Goal: Task Accomplishment & Management: Manage account settings

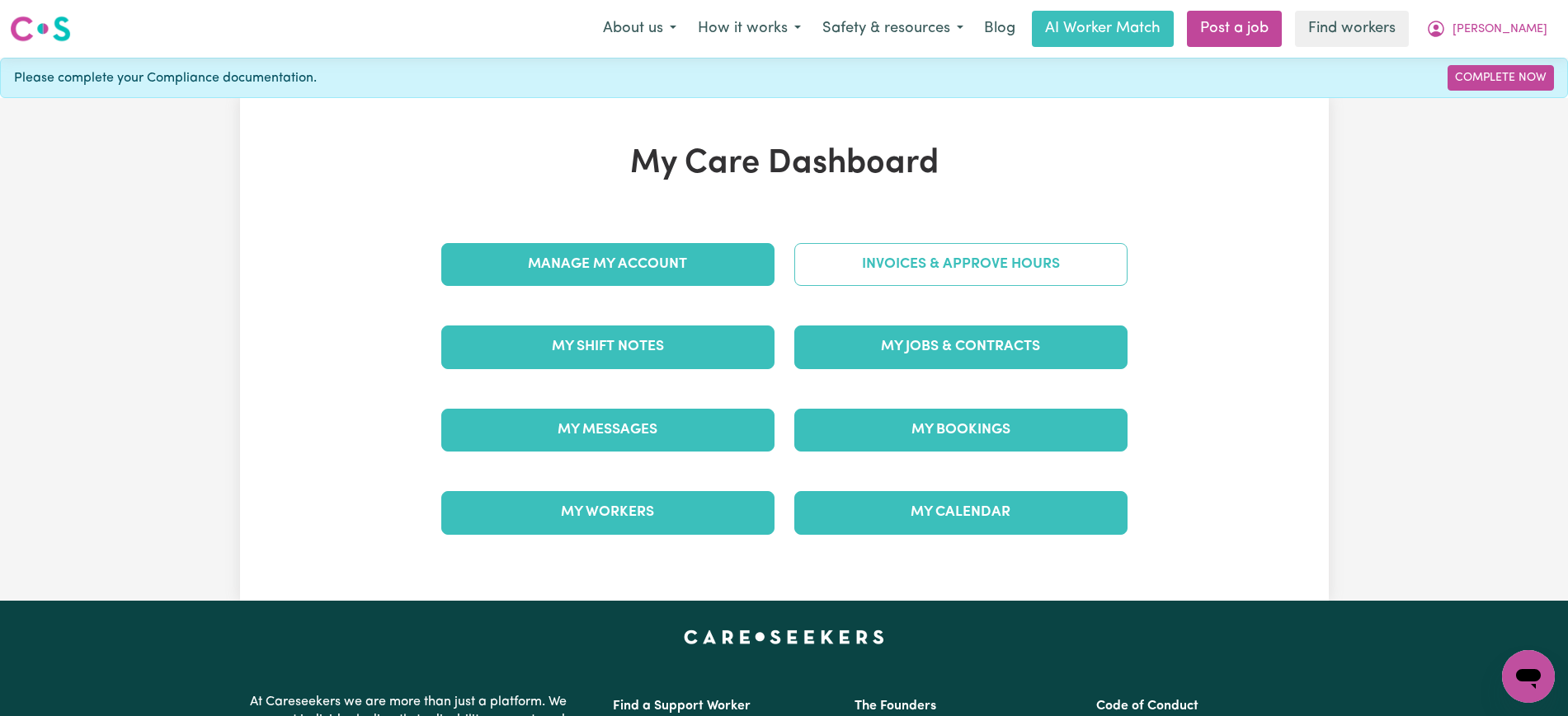
click at [863, 278] on link "Invoices & Approve Hours" at bounding box center [960, 265] width 333 height 42
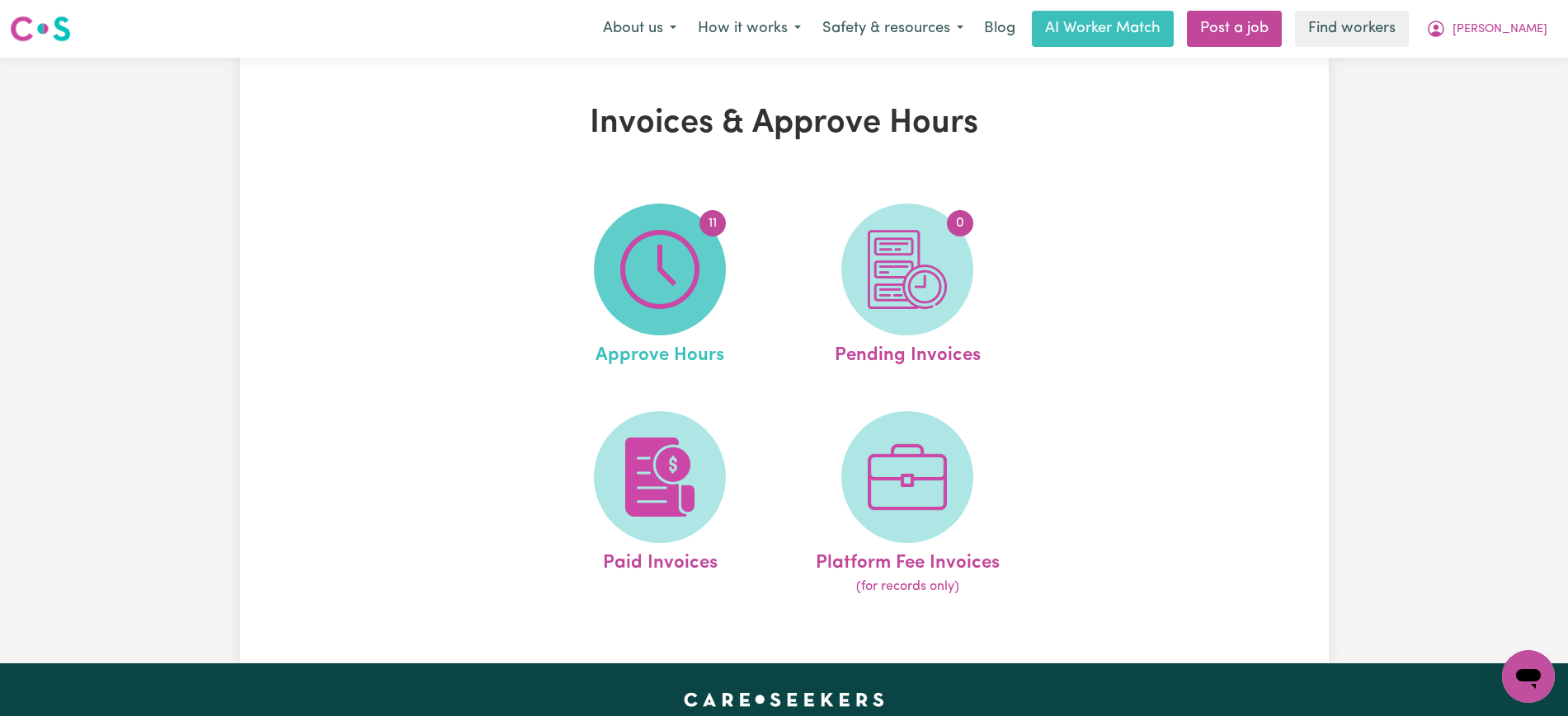
click at [692, 222] on span "11" at bounding box center [659, 269] width 132 height 132
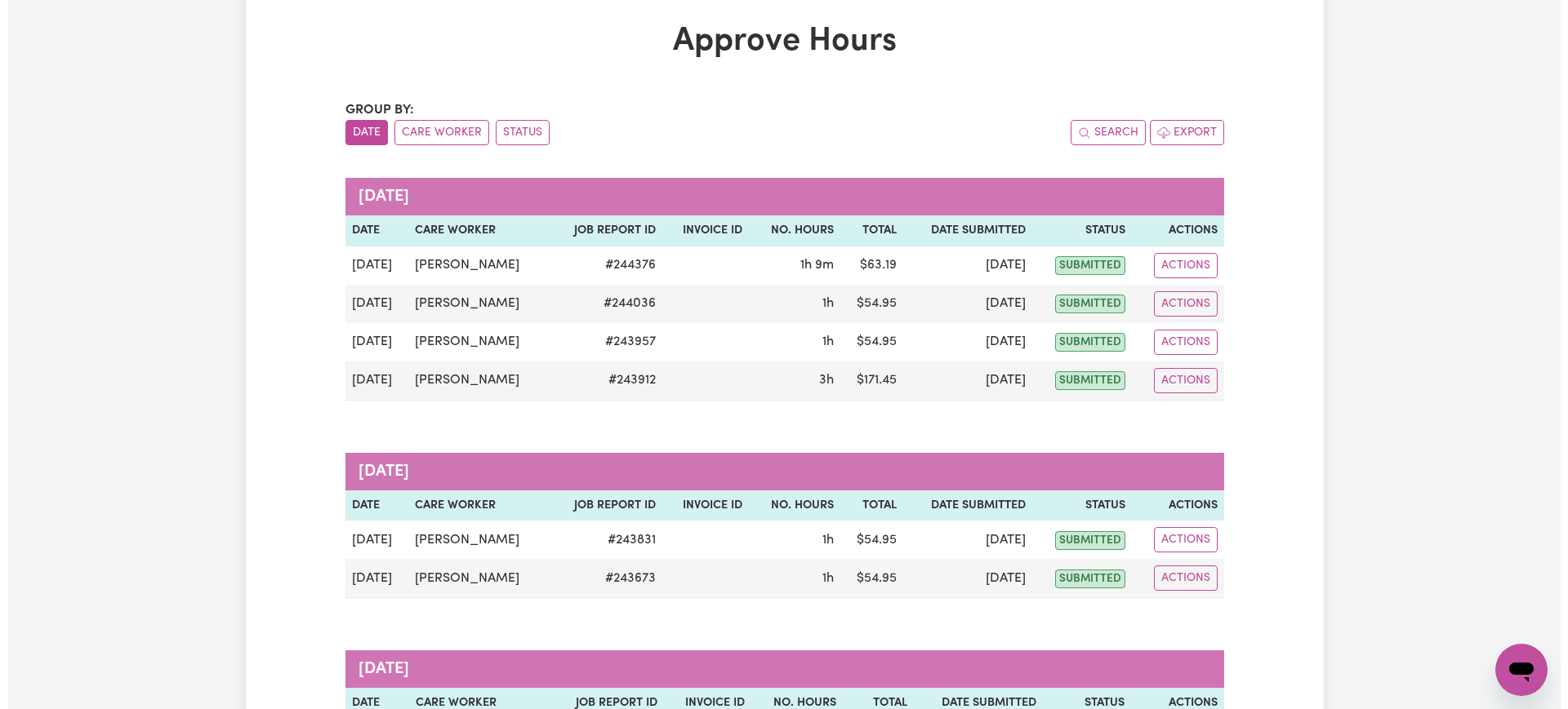
scroll to position [204, 0]
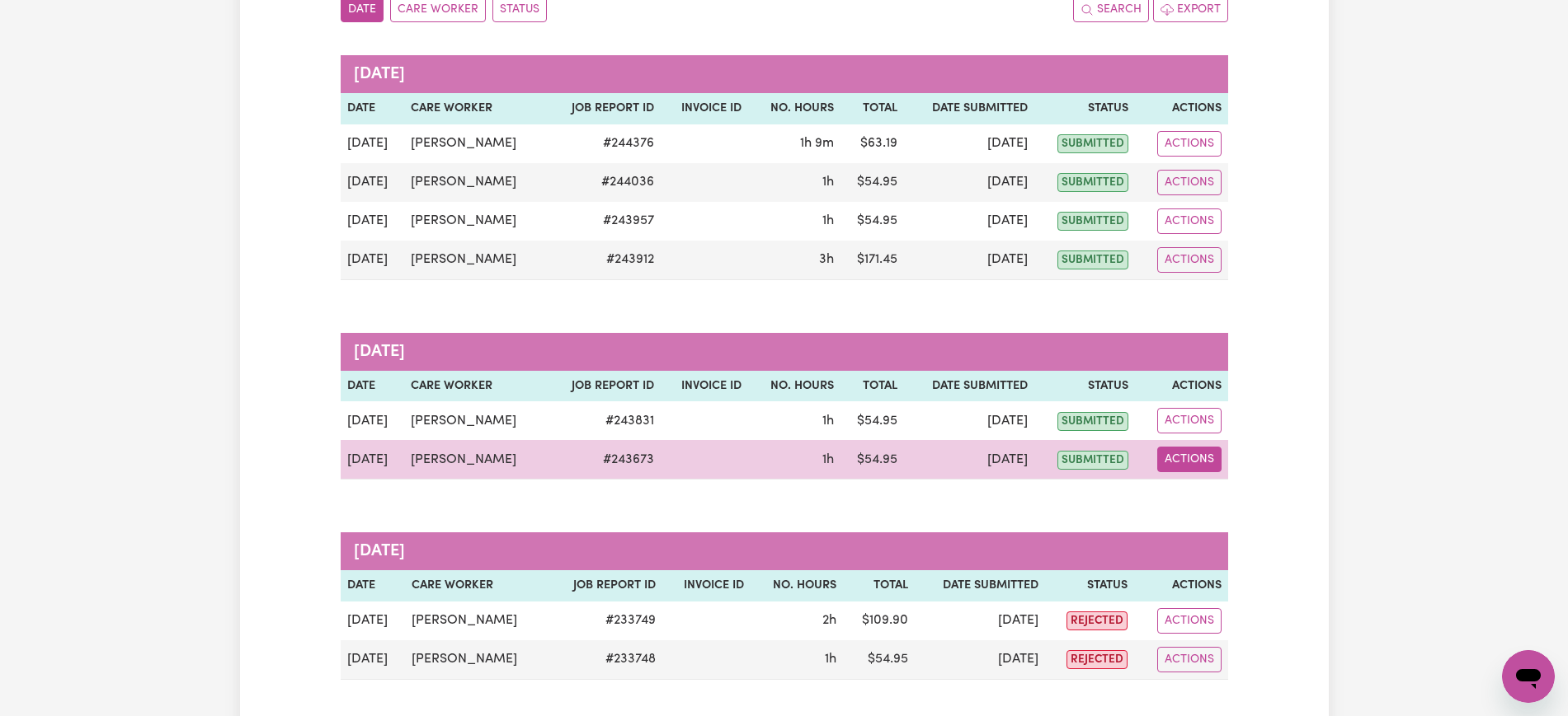
click at [1179, 460] on button "Actions" at bounding box center [1190, 459] width 65 height 26
click at [1209, 508] on link "View Job Report" at bounding box center [1229, 498] width 141 height 33
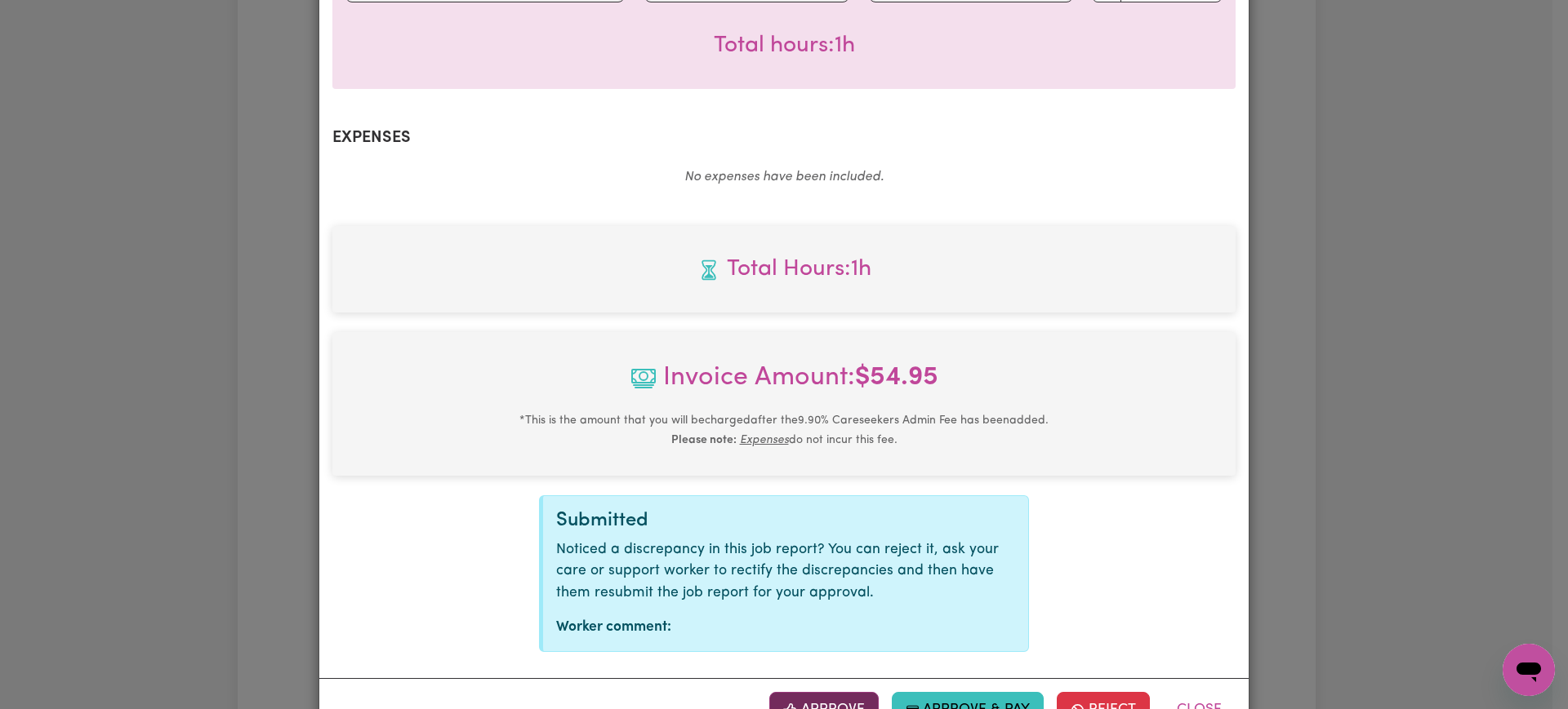
scroll to position [549, 0]
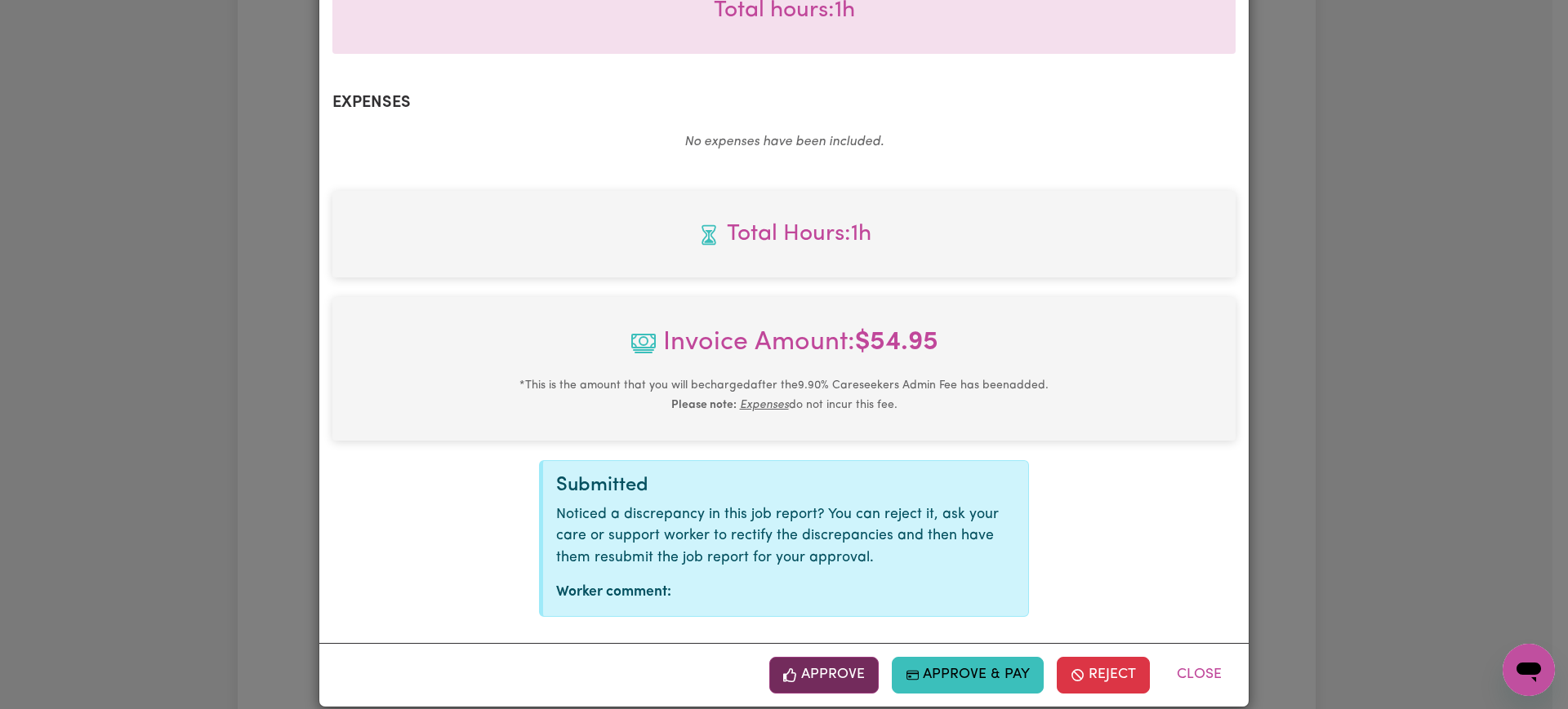
click at [859, 657] on button "Approve" at bounding box center [824, 674] width 110 height 36
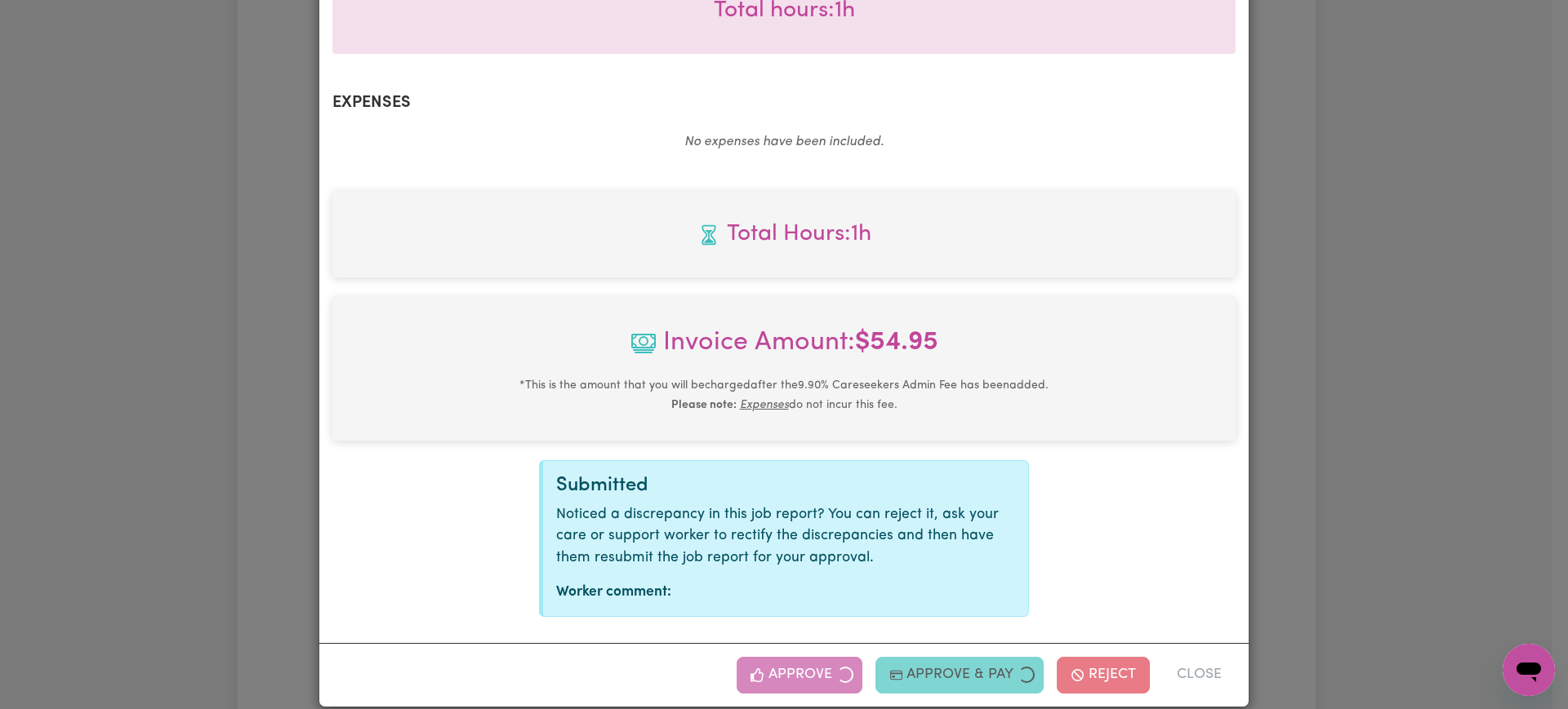
click at [1431, 410] on div "Job Report # 243673 - [PERSON_NAME] Summary Job report # 243673 Client name: [P…" at bounding box center [784, 354] width 1568 height 709
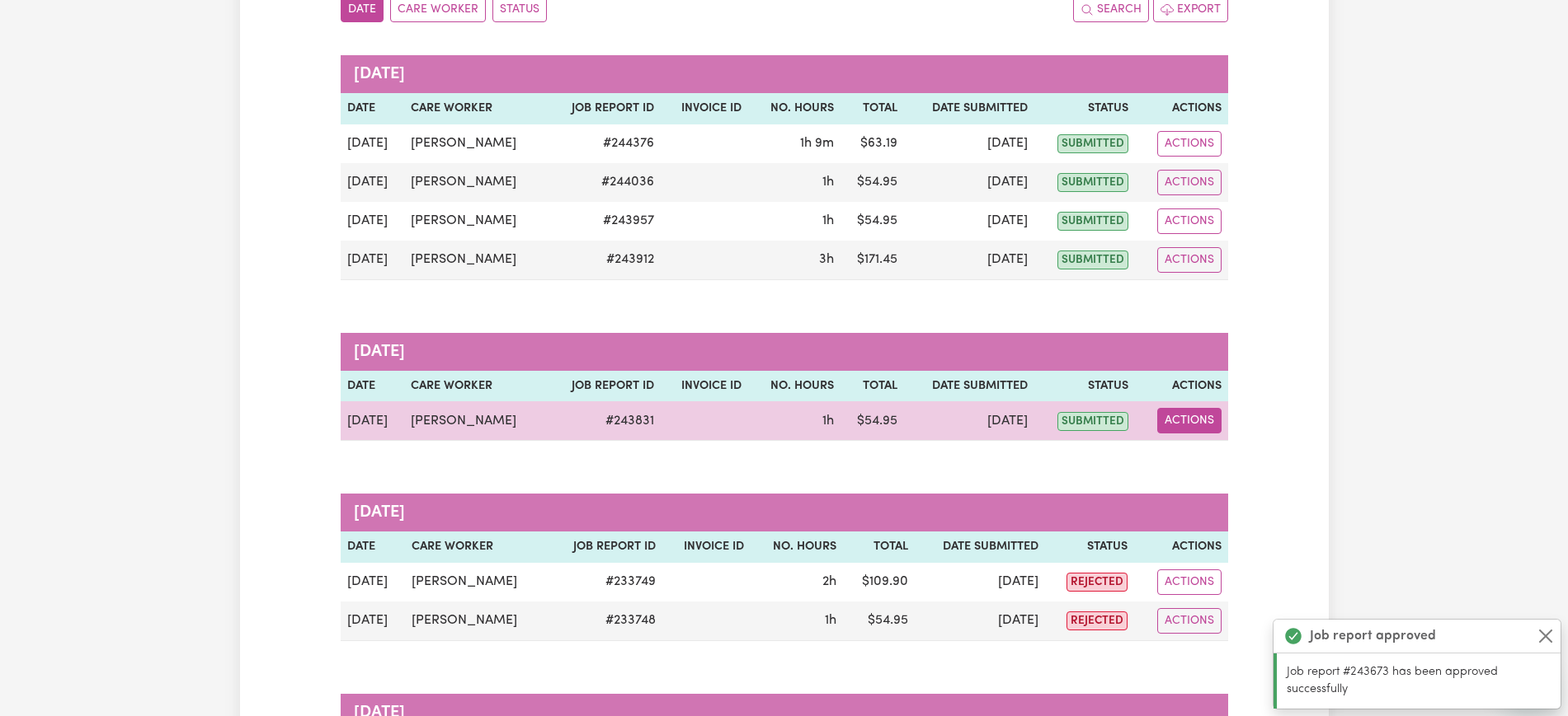
click at [1193, 408] on button "Actions" at bounding box center [1190, 421] width 65 height 26
click at [1196, 448] on link "View Job Report" at bounding box center [1229, 459] width 141 height 33
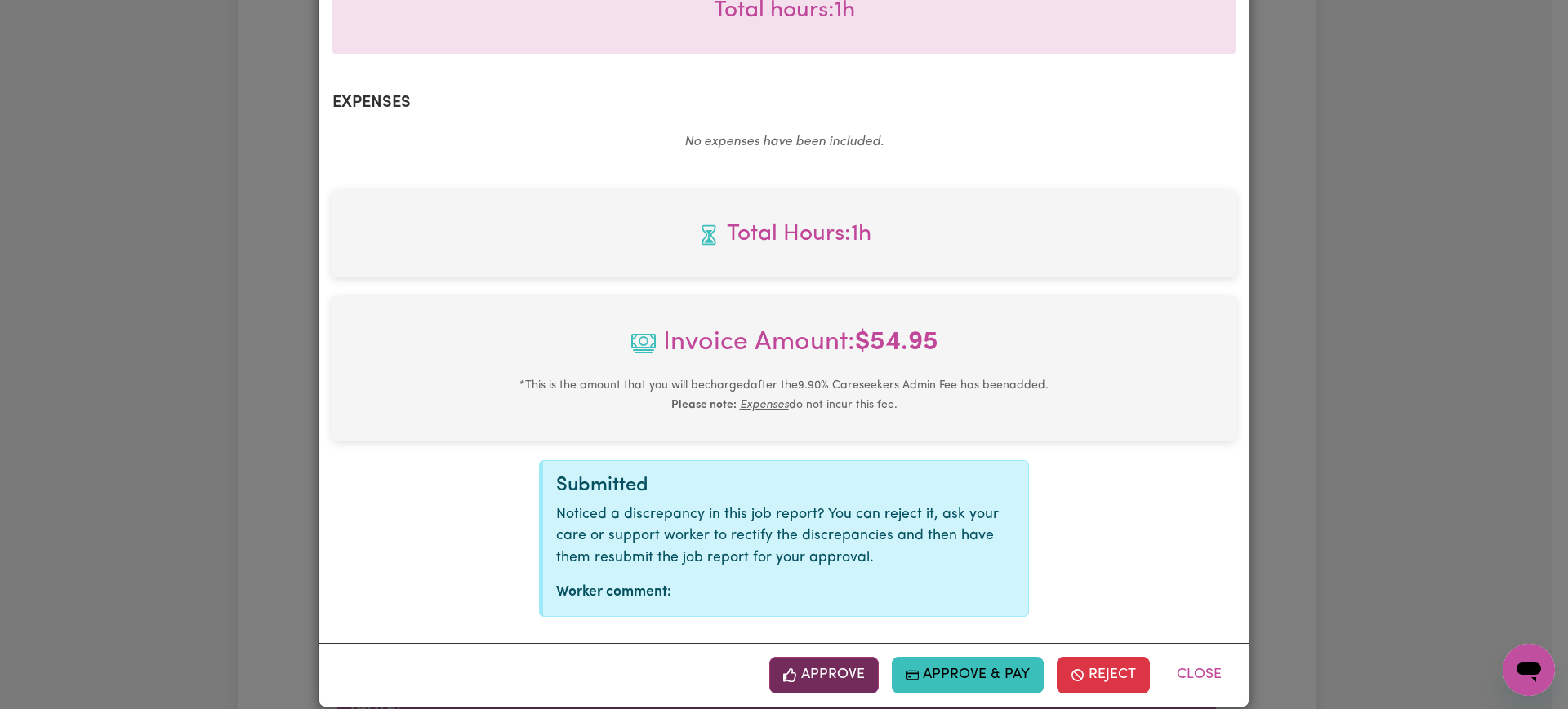
click at [853, 662] on button "Approve" at bounding box center [824, 674] width 110 height 36
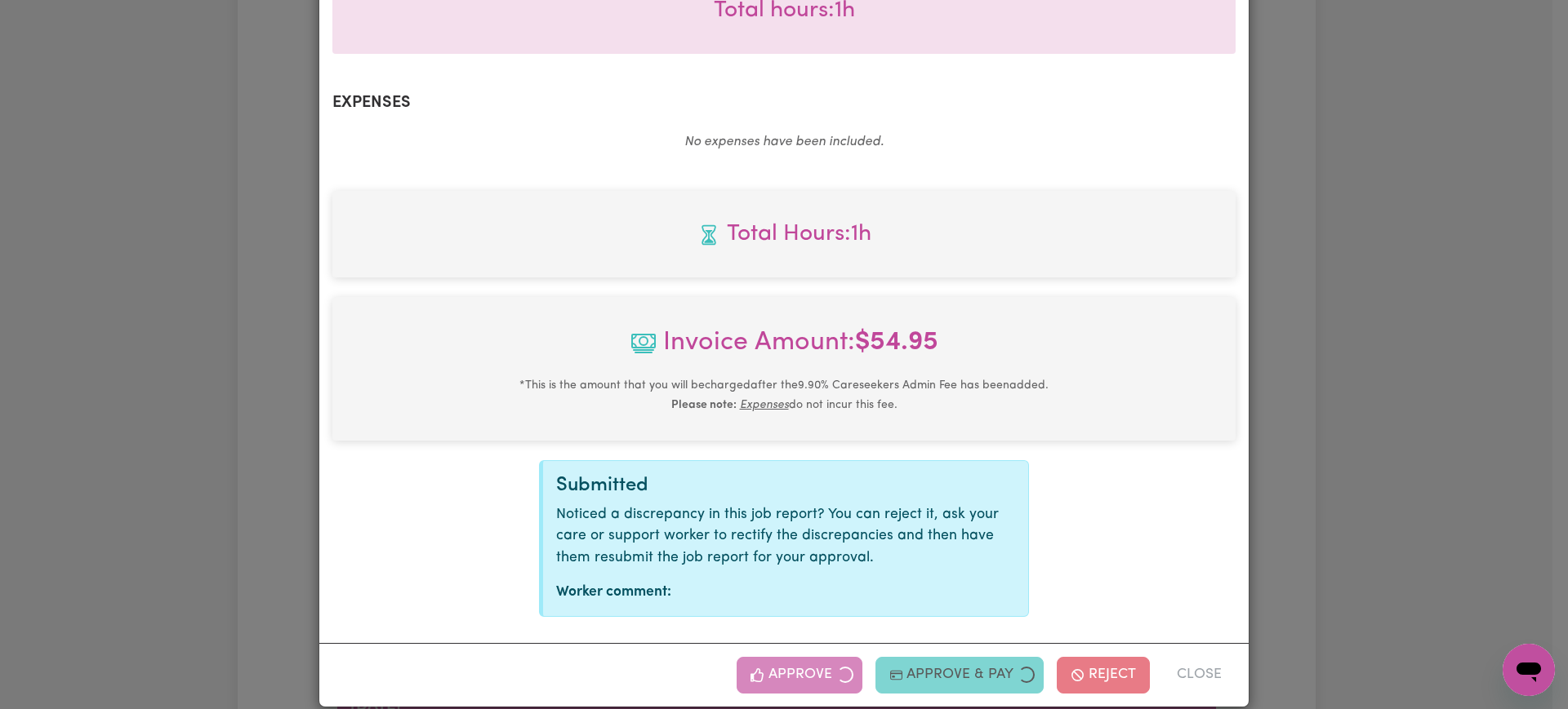
drag, startPoint x: 1404, startPoint y: 460, endPoint x: 1376, endPoint y: 455, distance: 28.4
click at [1404, 459] on div "Job Report # 243831 - [PERSON_NAME] Summary Job report # 243831 Client name: [P…" at bounding box center [784, 354] width 1568 height 709
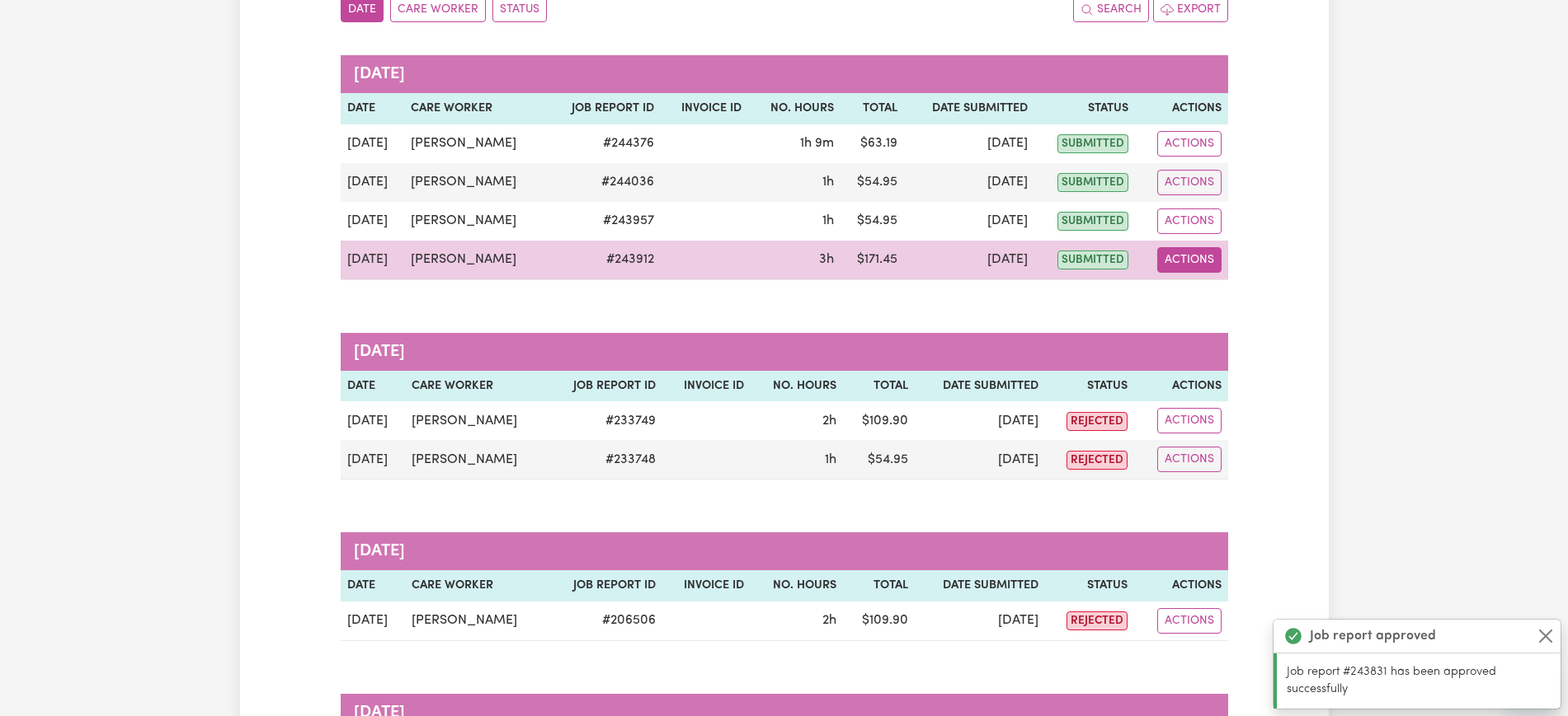
click at [1186, 263] on button "Actions" at bounding box center [1190, 260] width 65 height 26
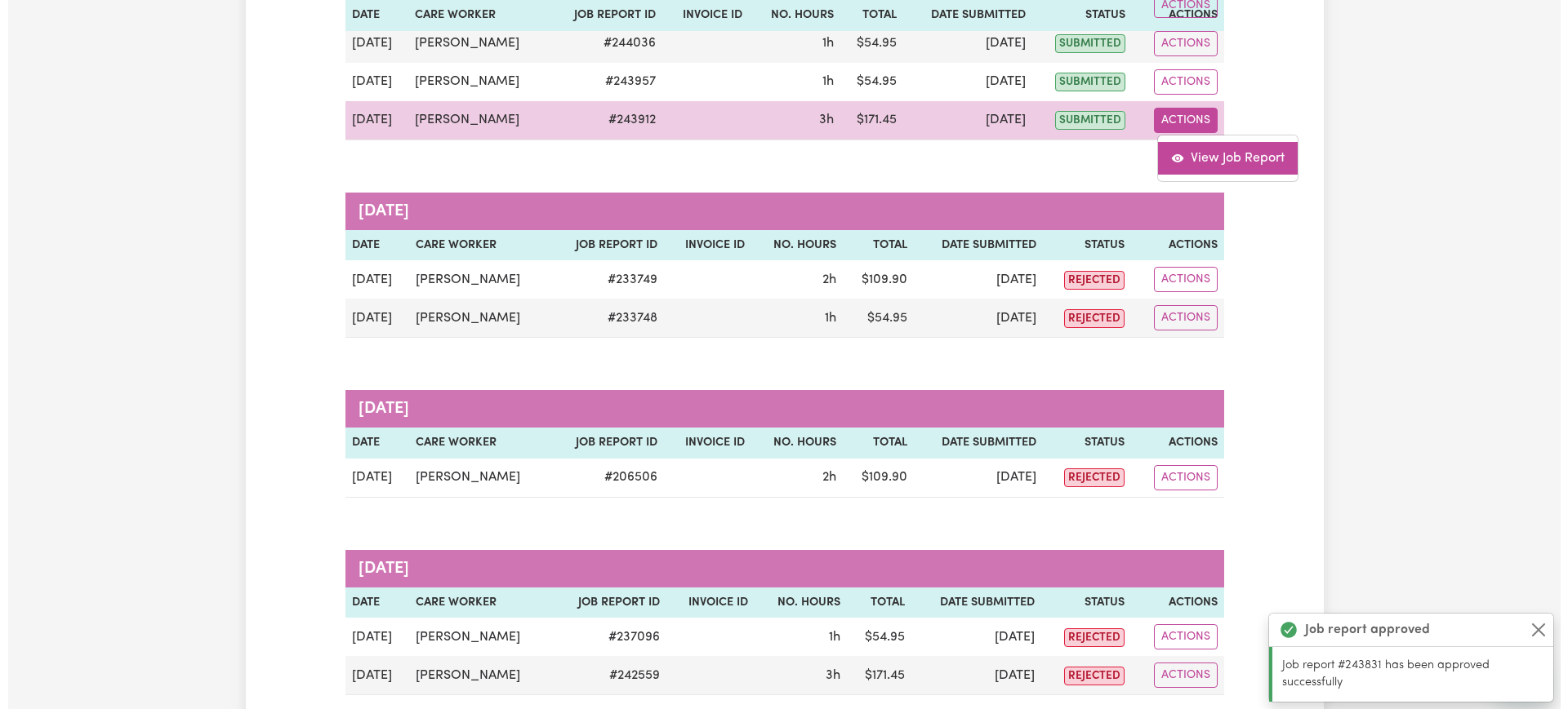
scroll to position [306, 0]
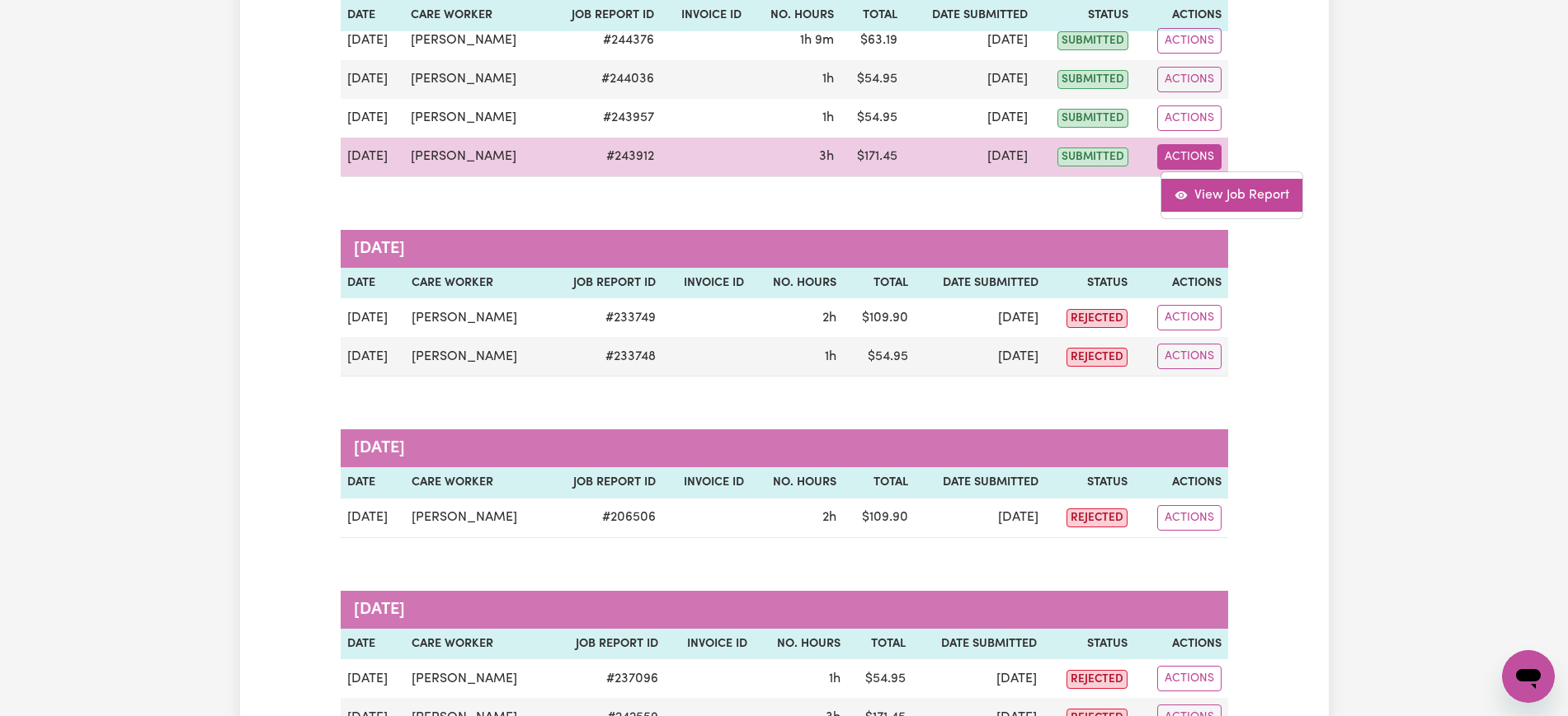
click at [1231, 192] on link "View Job Report" at bounding box center [1231, 196] width 141 height 33
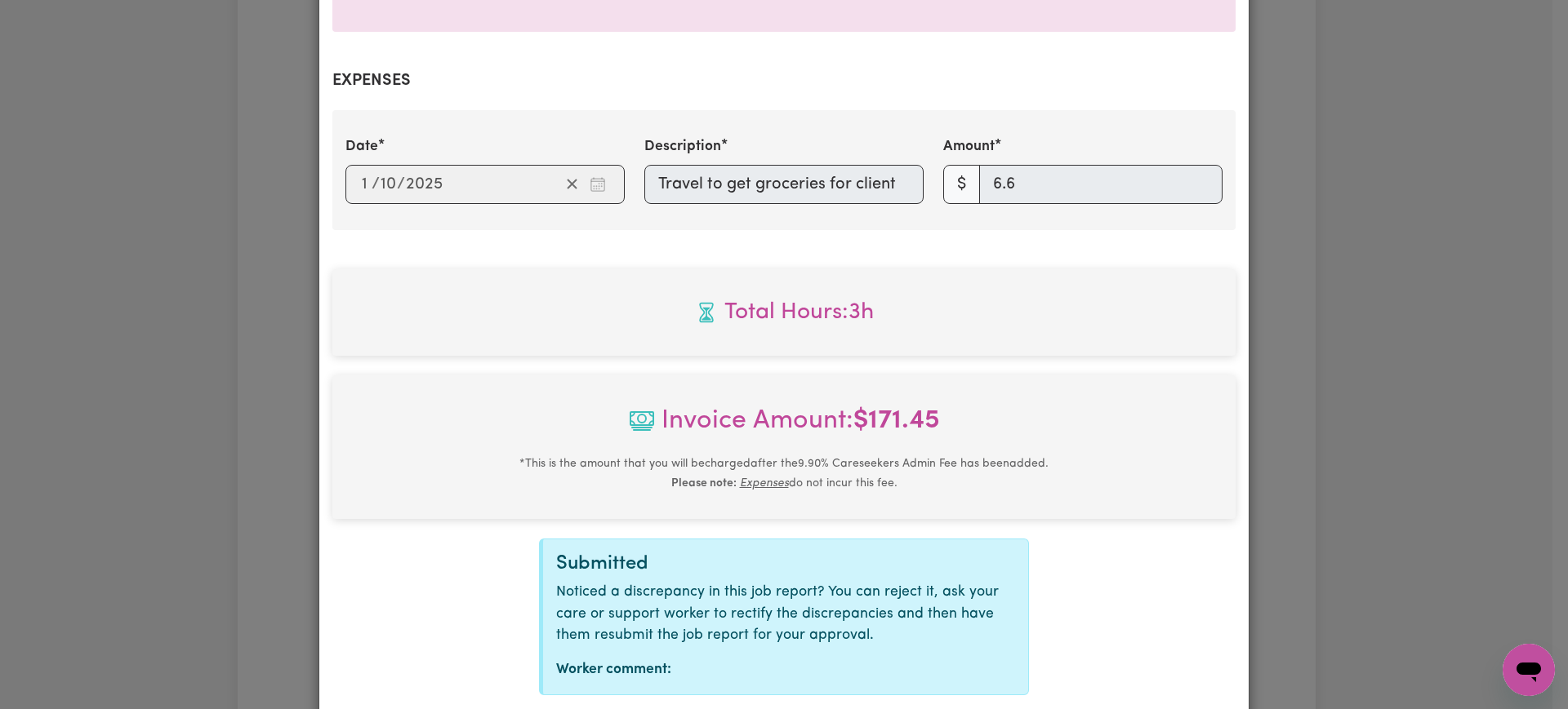
scroll to position [650, 0]
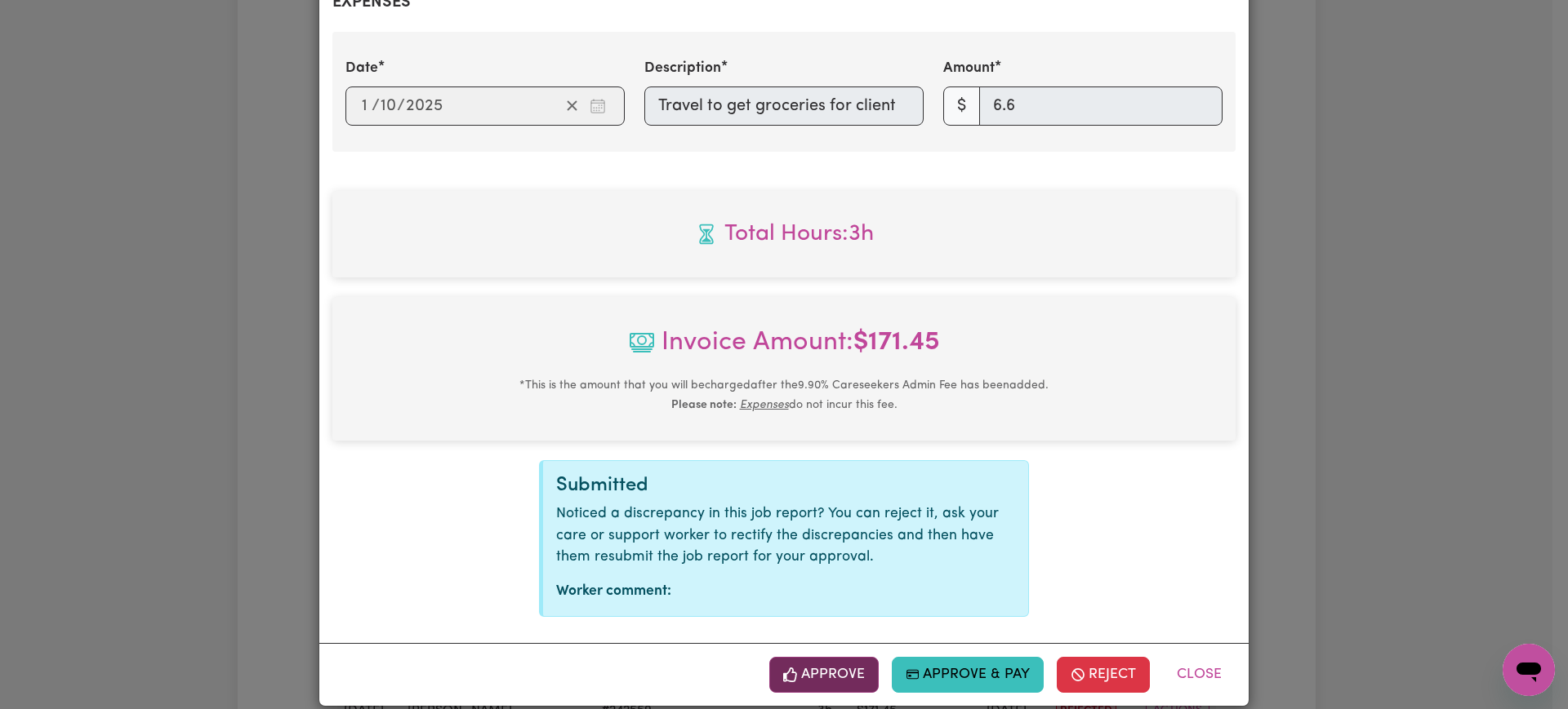
click at [847, 657] on button "Approve" at bounding box center [824, 674] width 110 height 36
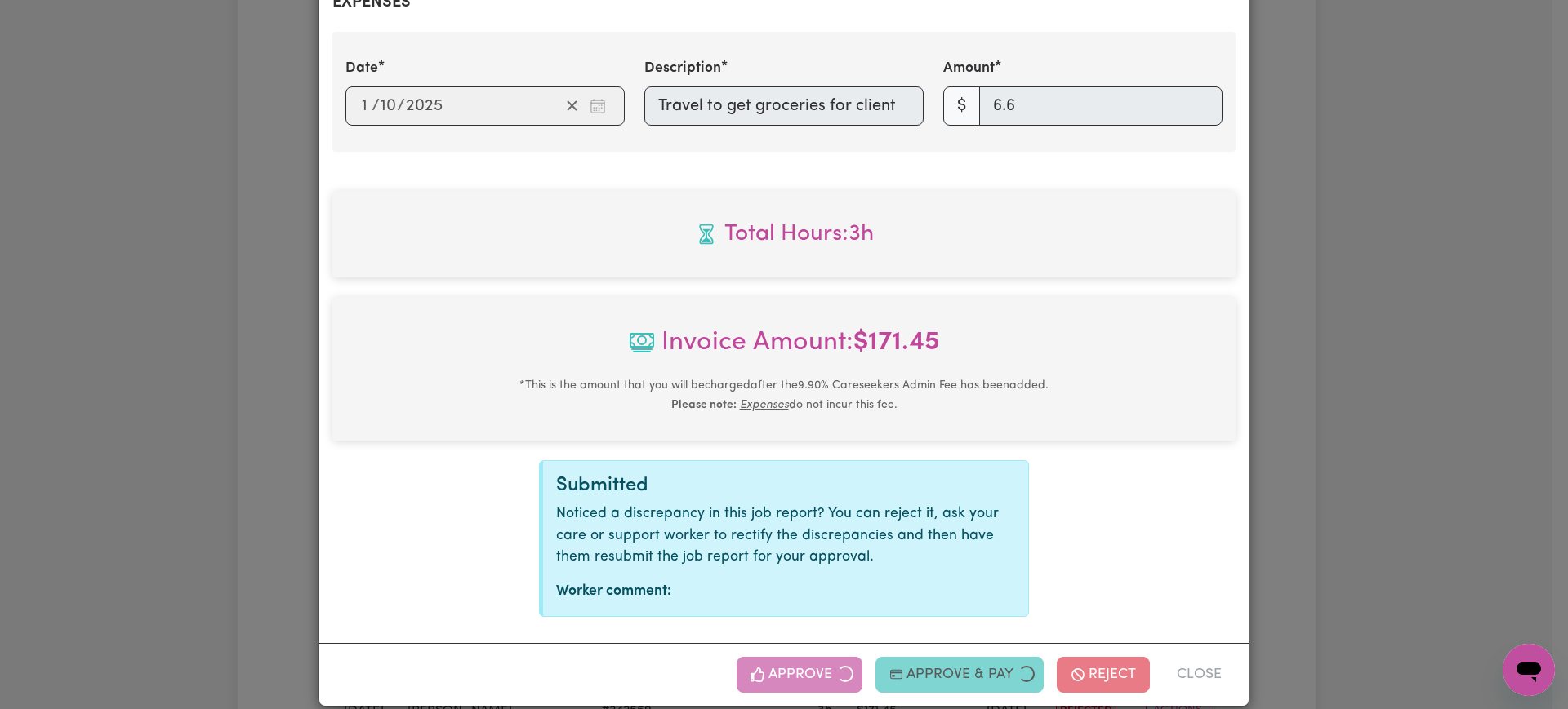
click at [1446, 418] on div "Job Report # 243912 - [PERSON_NAME] Summary Job report # 243912 Client name: [P…" at bounding box center [784, 354] width 1568 height 709
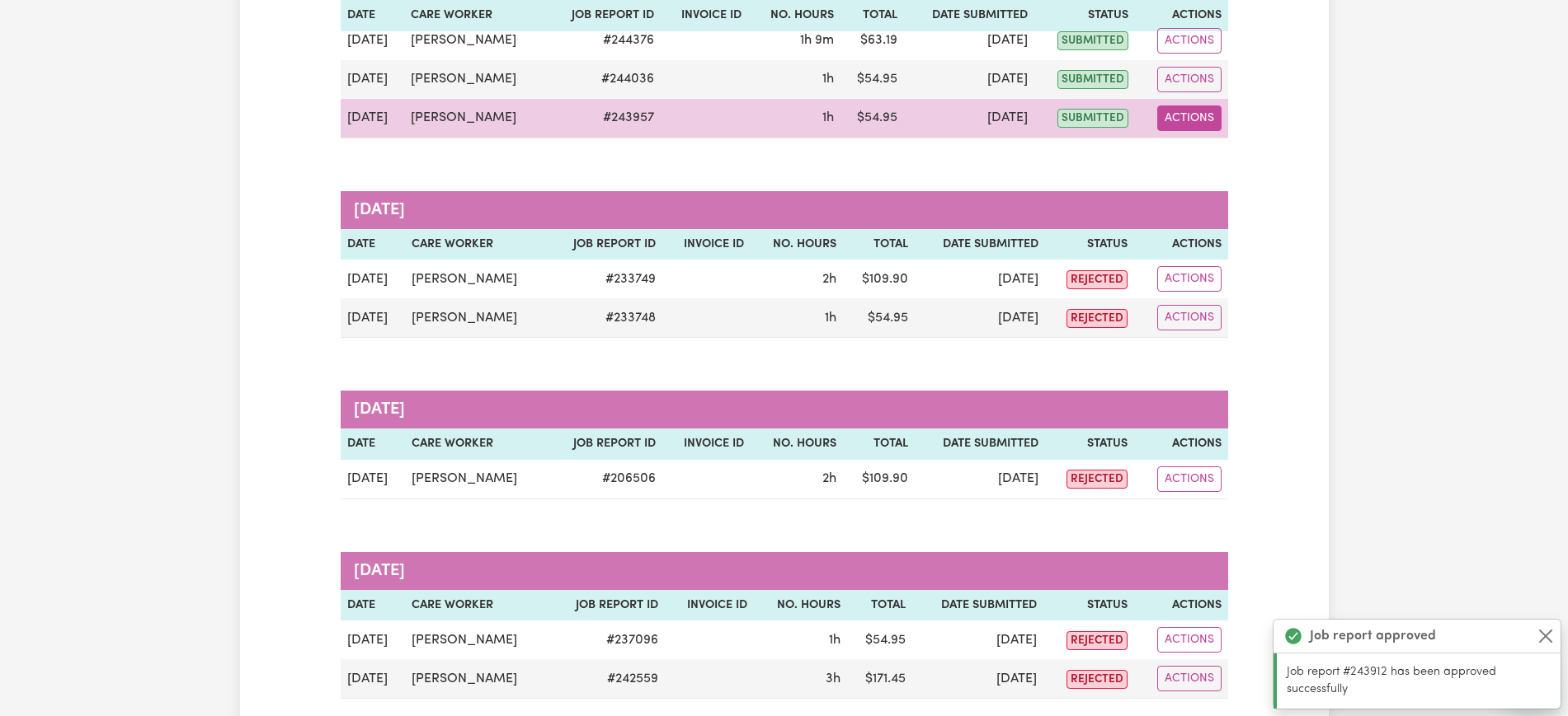
drag, startPoint x: 1203, startPoint y: 112, endPoint x: 1213, endPoint y: 120, distance: 12.8
click at [1203, 111] on button "Actions" at bounding box center [1190, 118] width 65 height 26
click at [1227, 161] on link "View Job Report" at bounding box center [1231, 157] width 141 height 33
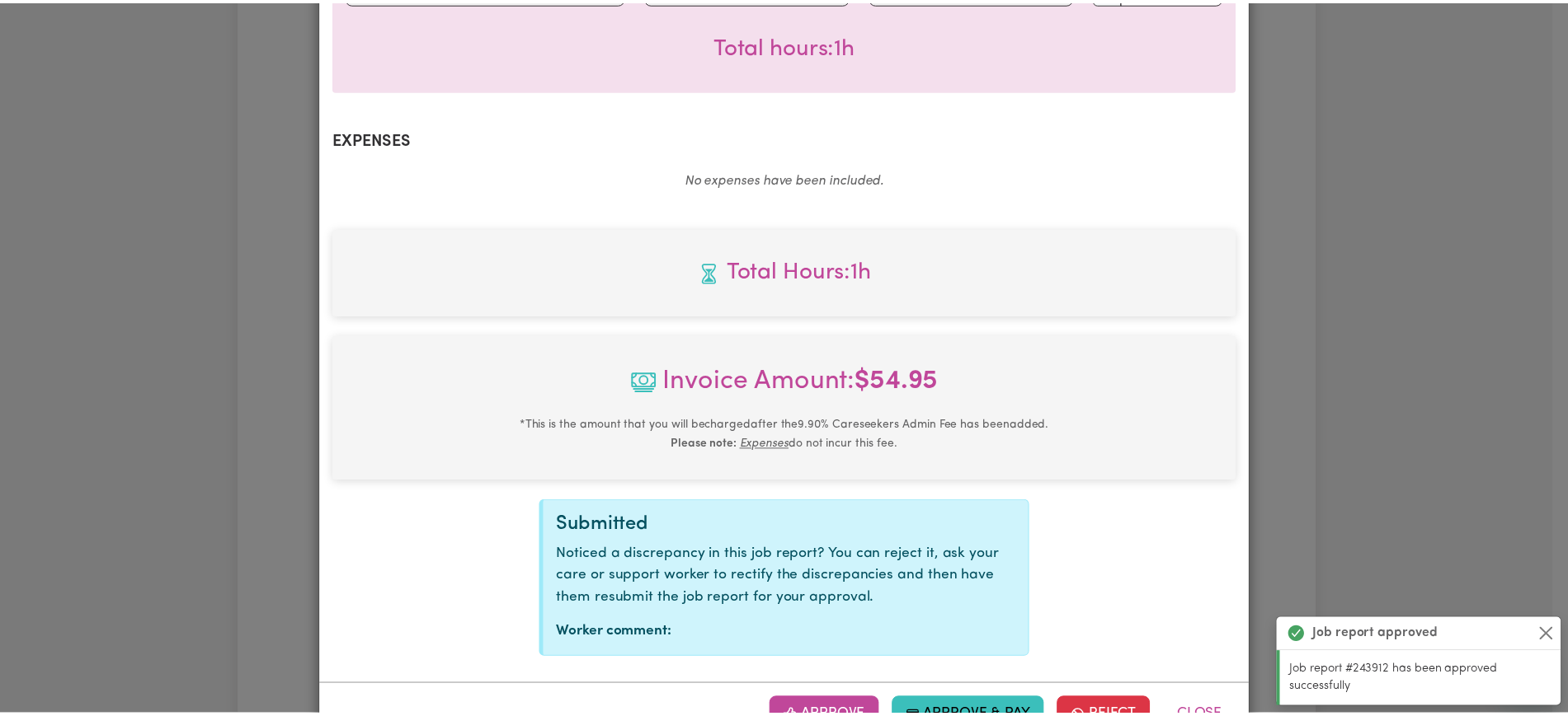
scroll to position [555, 0]
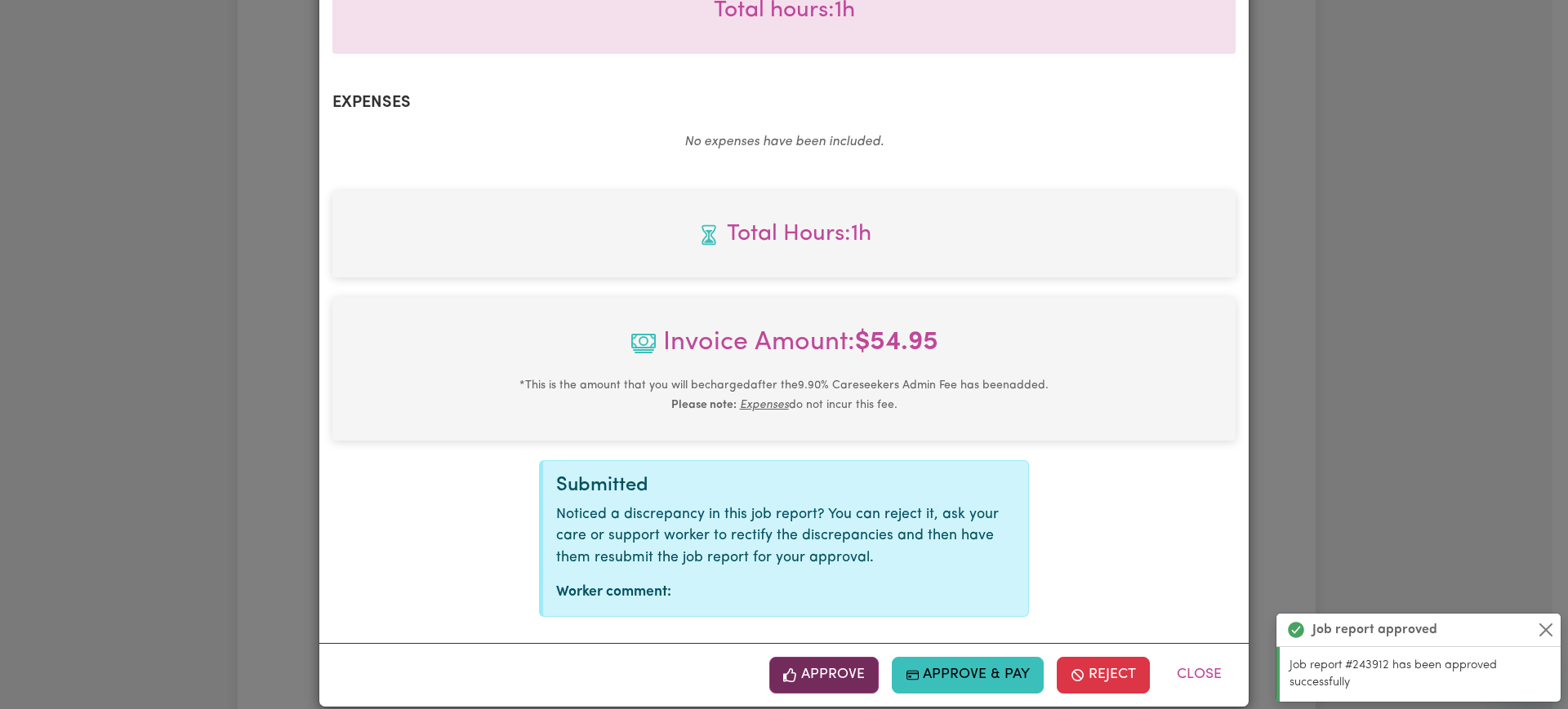
click at [832, 663] on button "Approve" at bounding box center [824, 674] width 110 height 36
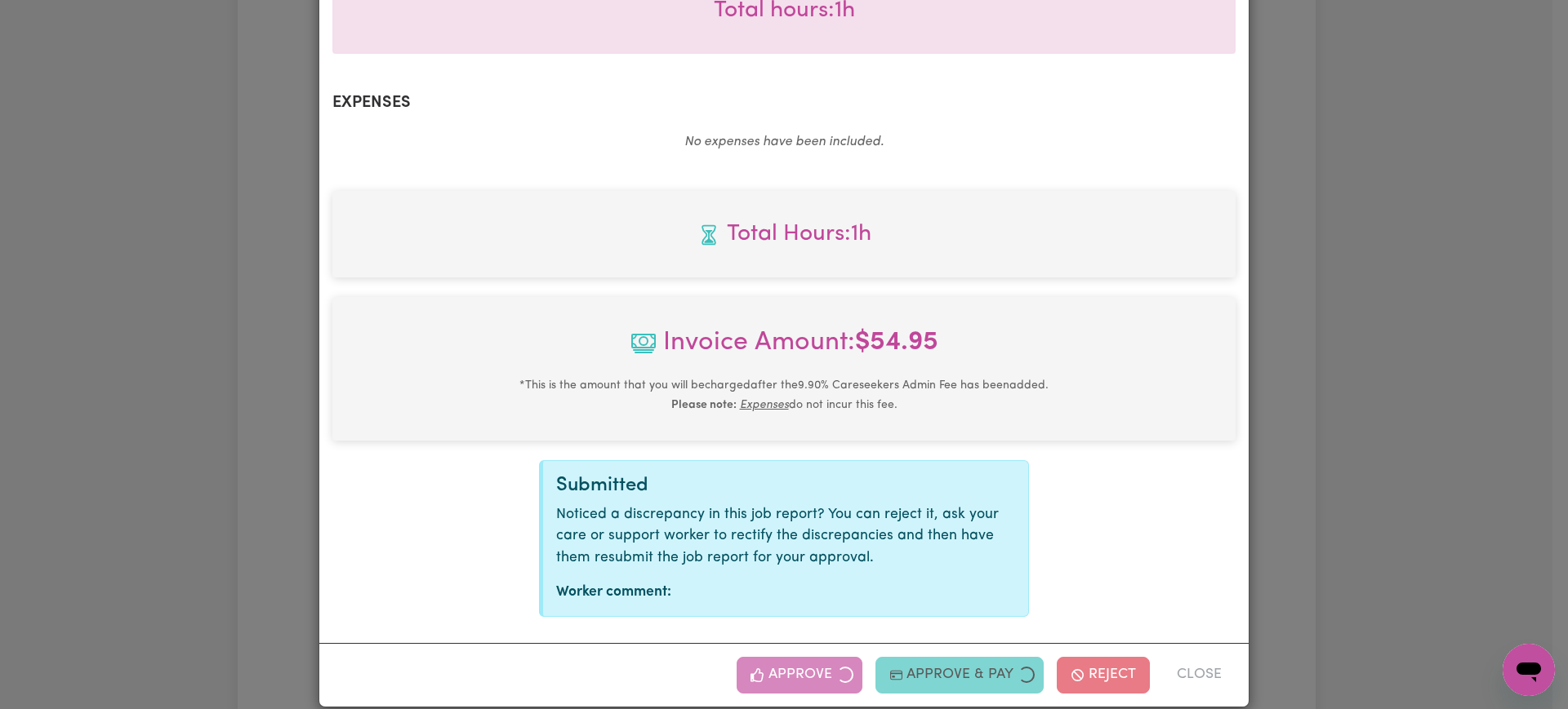
drag, startPoint x: 1330, startPoint y: 439, endPoint x: 1223, endPoint y: 449, distance: 107.5
click at [1330, 438] on div "Job Report # 243957 - [PERSON_NAME] Summary Job report # 243957 Client name: [P…" at bounding box center [784, 354] width 1568 height 709
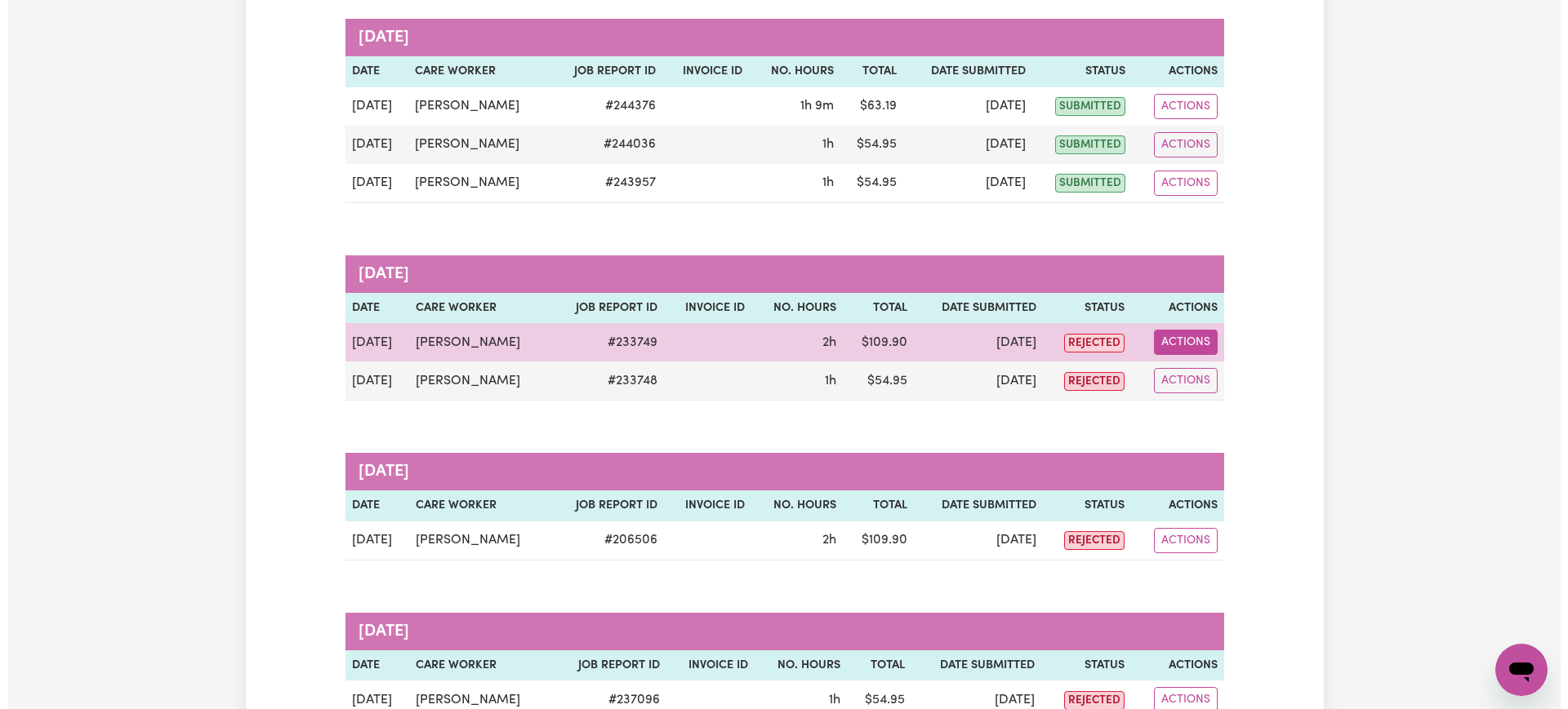
scroll to position [204, 0]
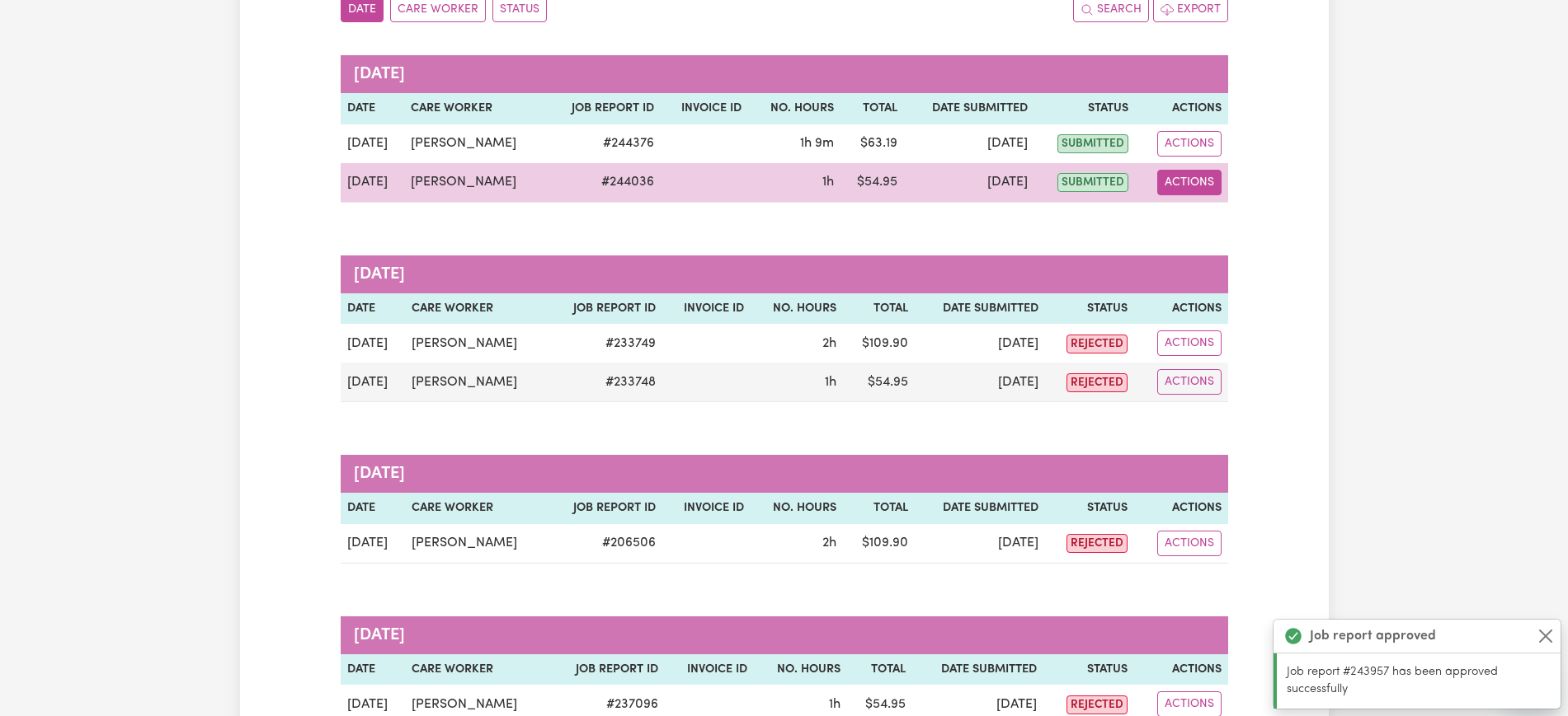
click at [1186, 173] on button "Actions" at bounding box center [1190, 183] width 65 height 26
click at [1215, 221] on link "View Job Report" at bounding box center [1231, 221] width 141 height 33
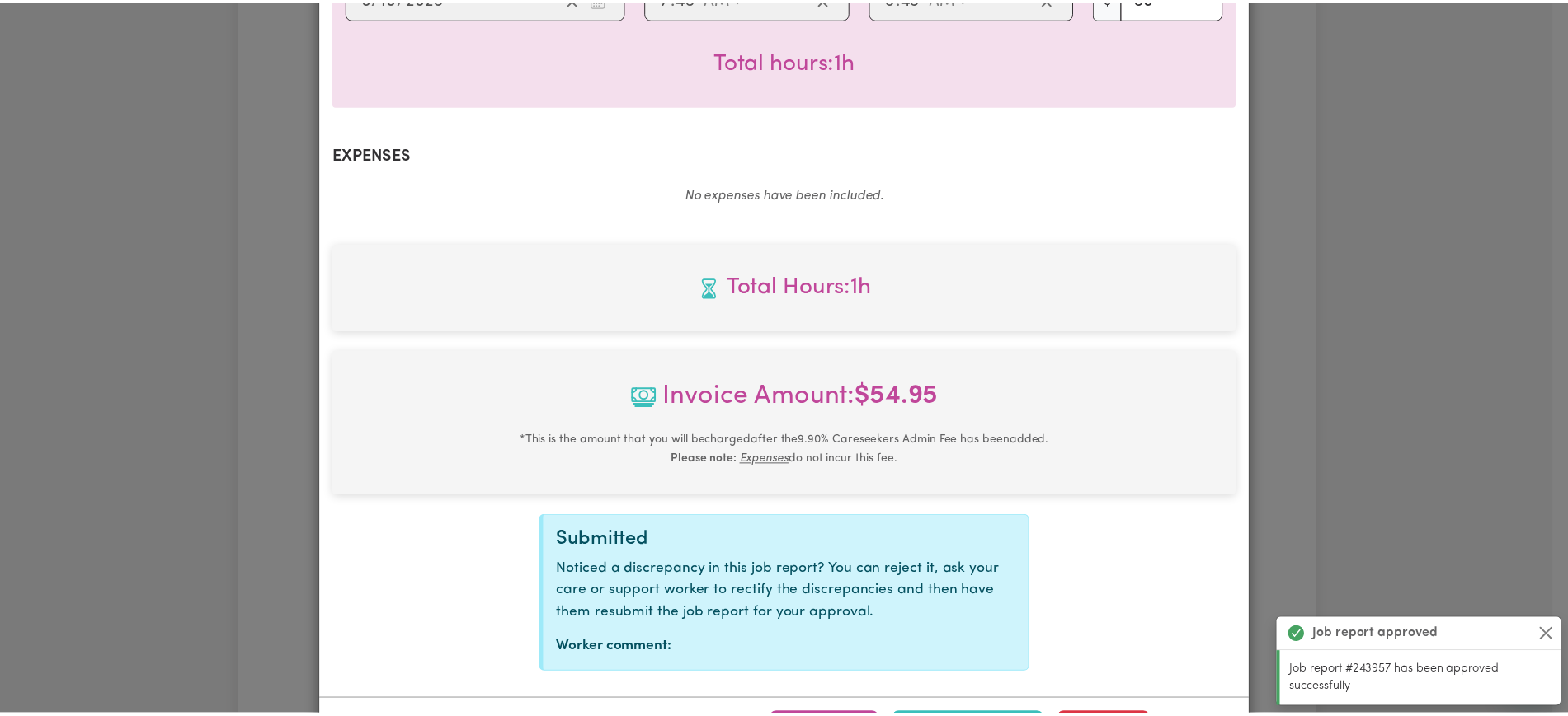
scroll to position [555, 0]
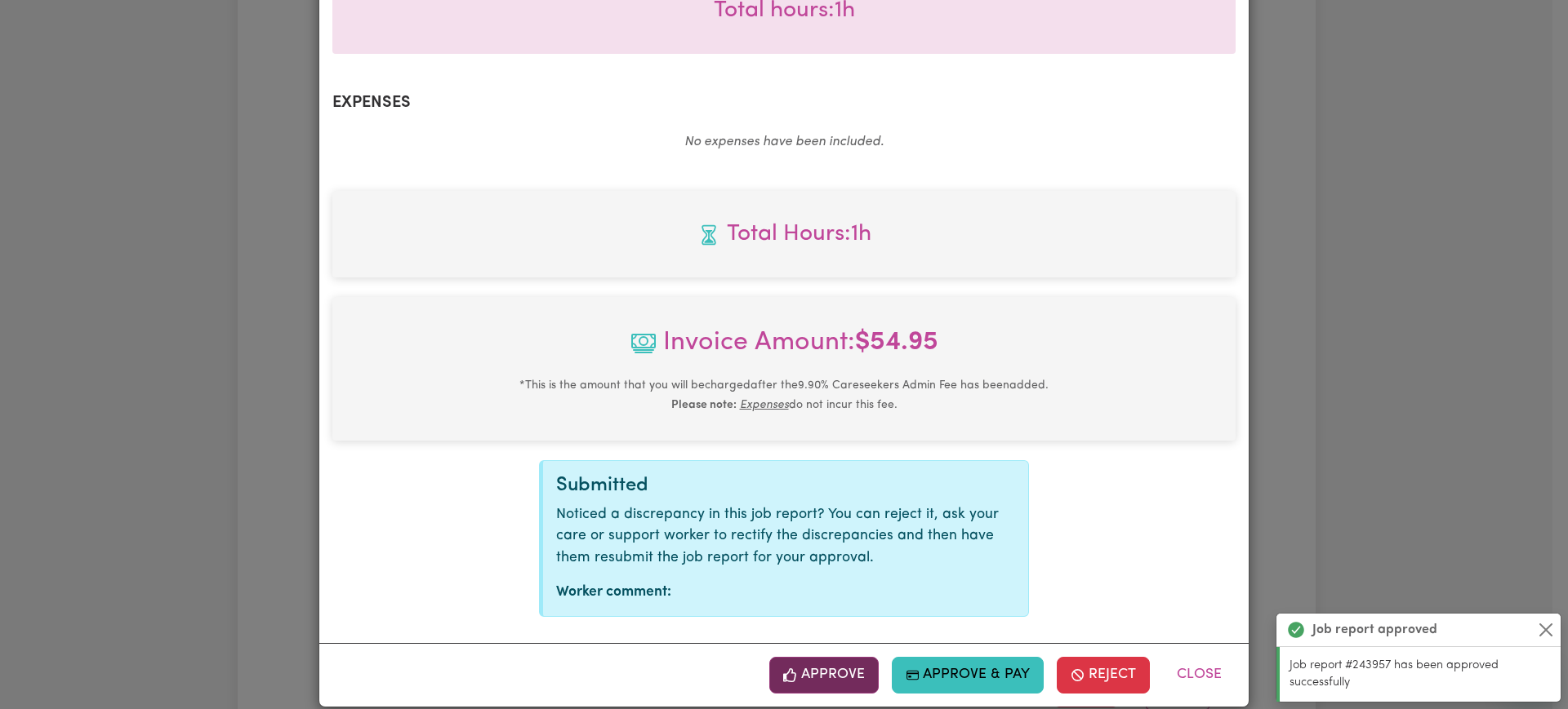
click at [852, 658] on button "Approve" at bounding box center [824, 674] width 110 height 36
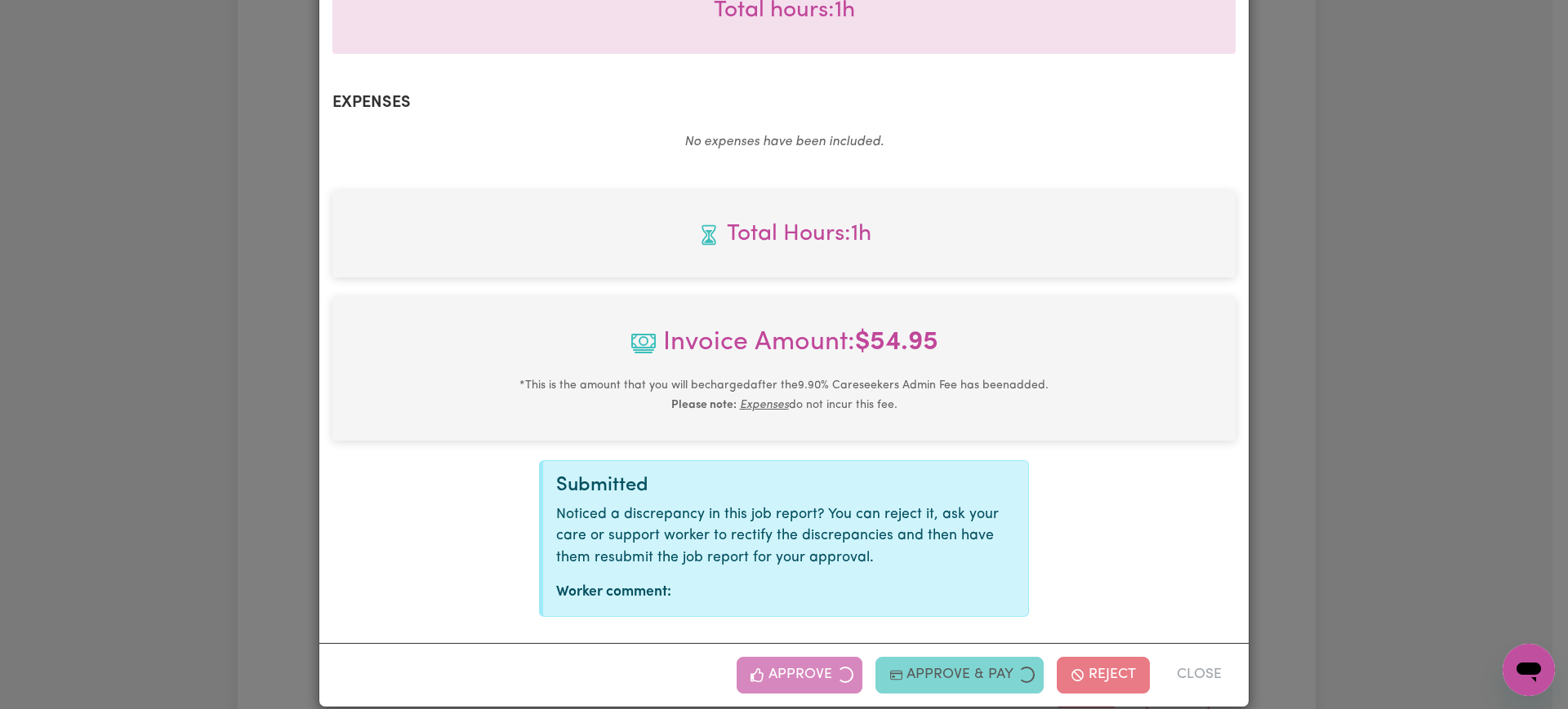
click at [1384, 352] on div "Job Report # 244036 - [PERSON_NAME] Summary Job report # 244036 Client name: [P…" at bounding box center [784, 354] width 1568 height 709
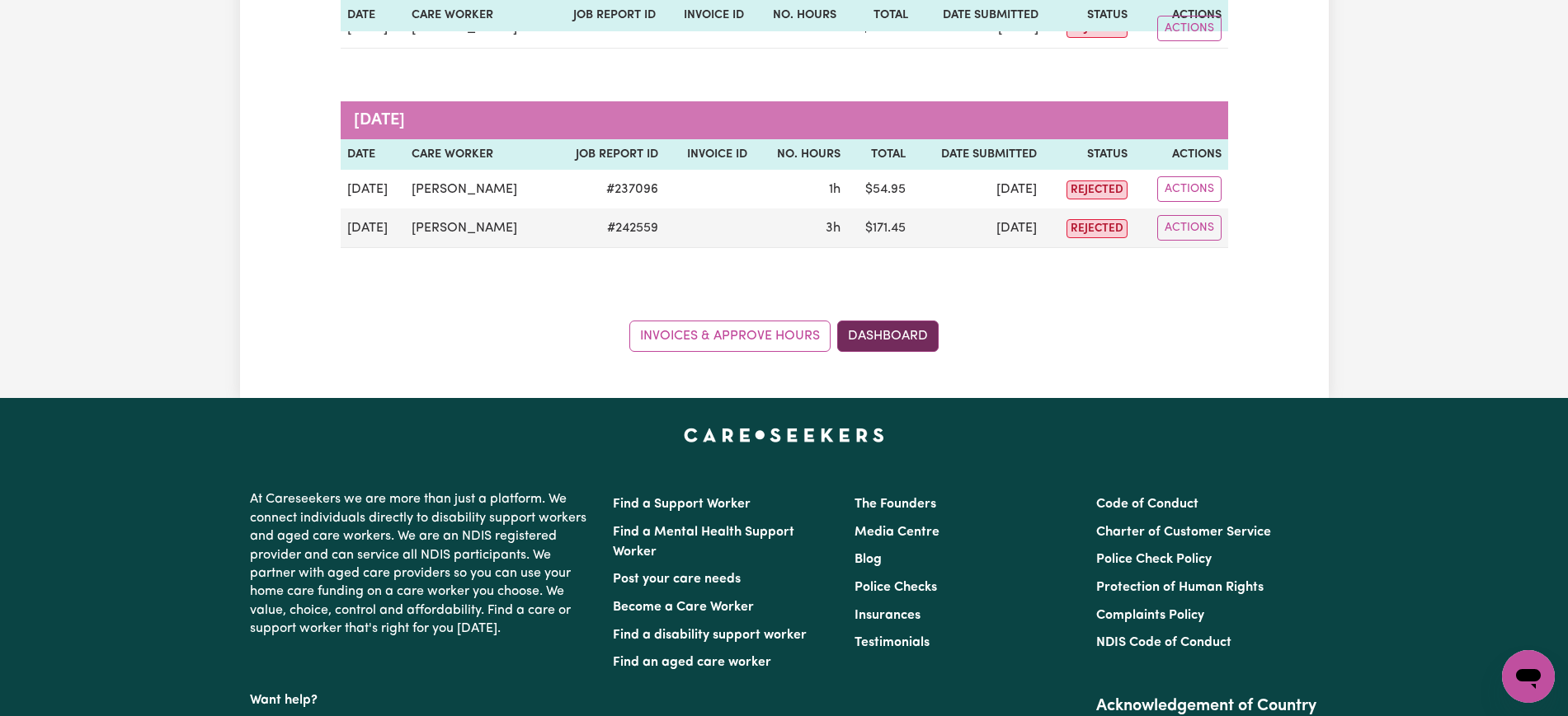
click at [917, 329] on link "Dashboard" at bounding box center [888, 337] width 102 height 31
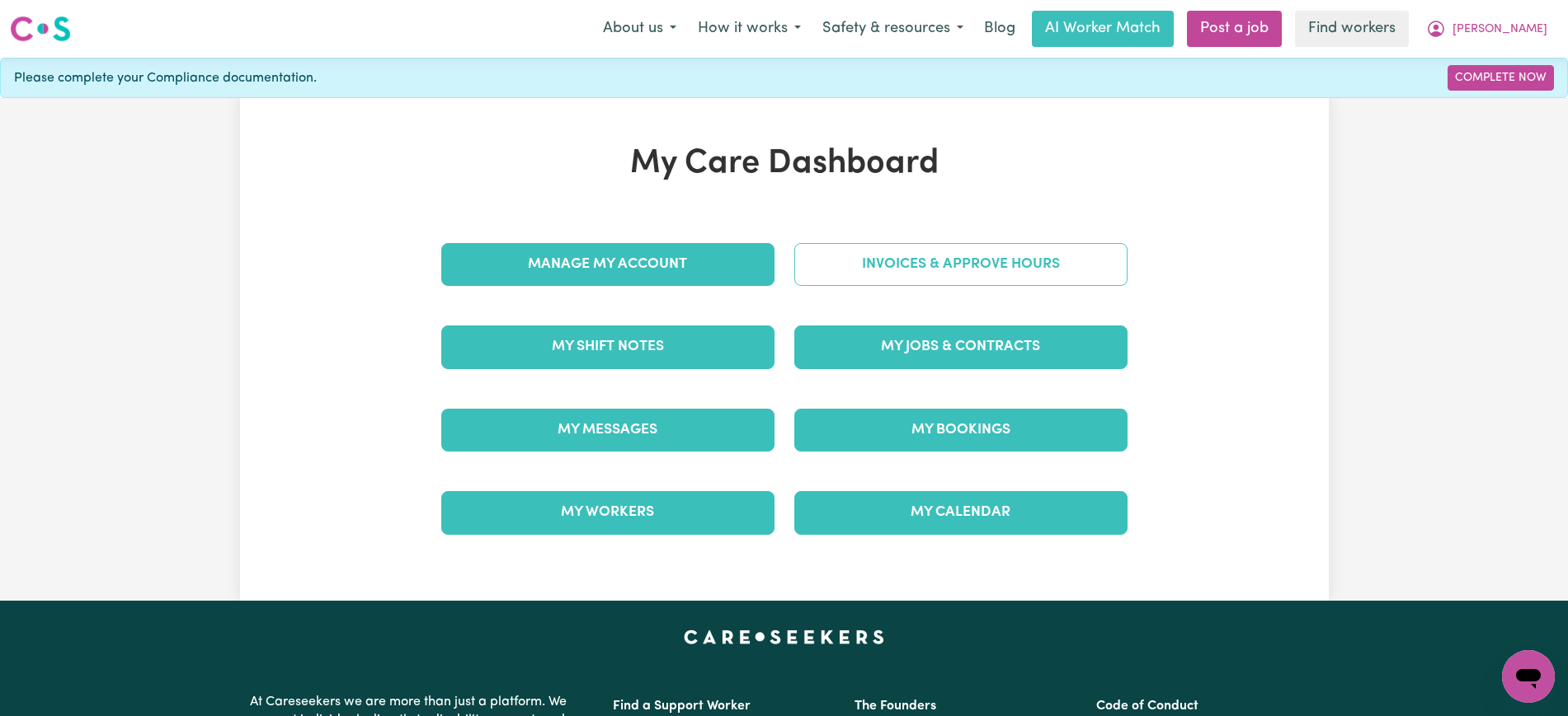
click at [917, 267] on link "Invoices & Approve Hours" at bounding box center [960, 265] width 333 height 42
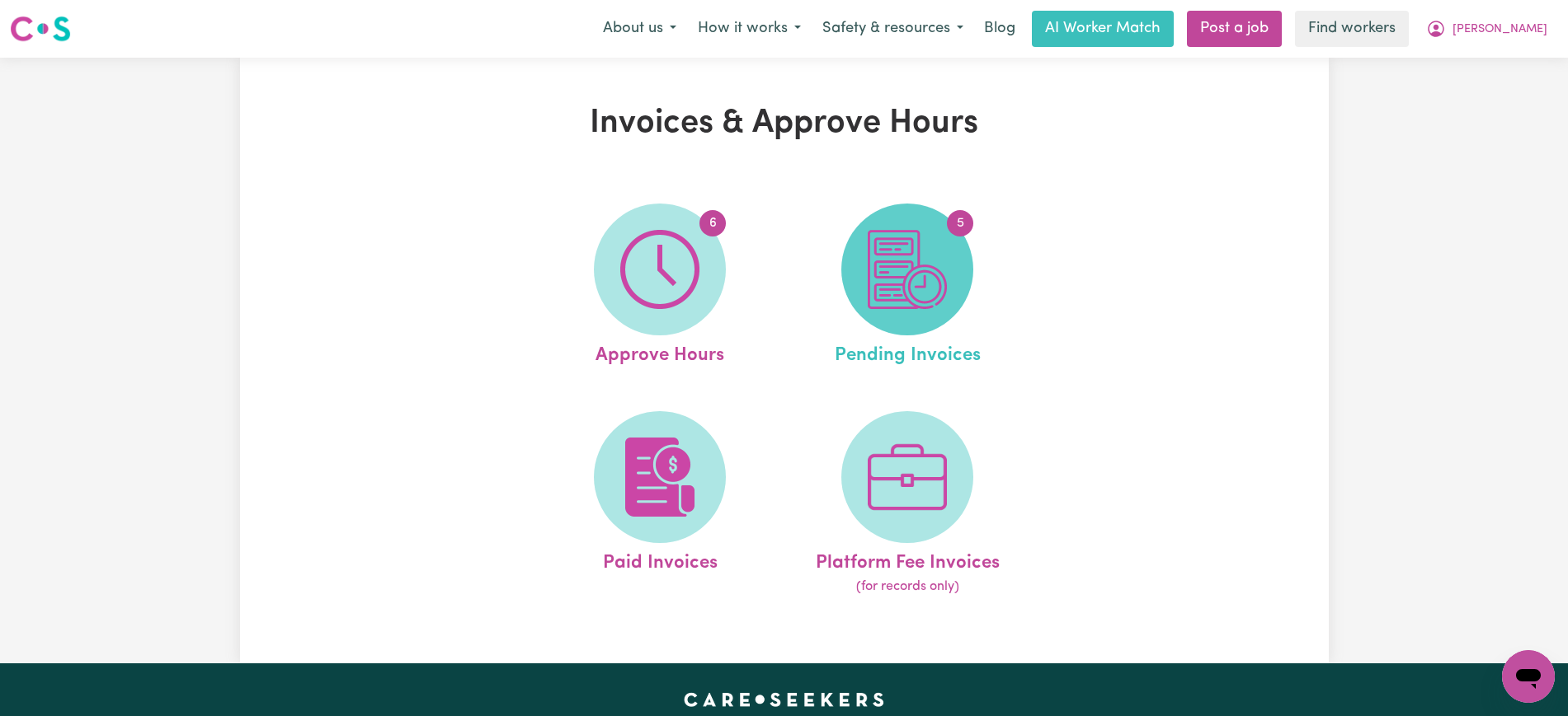
click at [910, 282] on img at bounding box center [907, 269] width 79 height 79
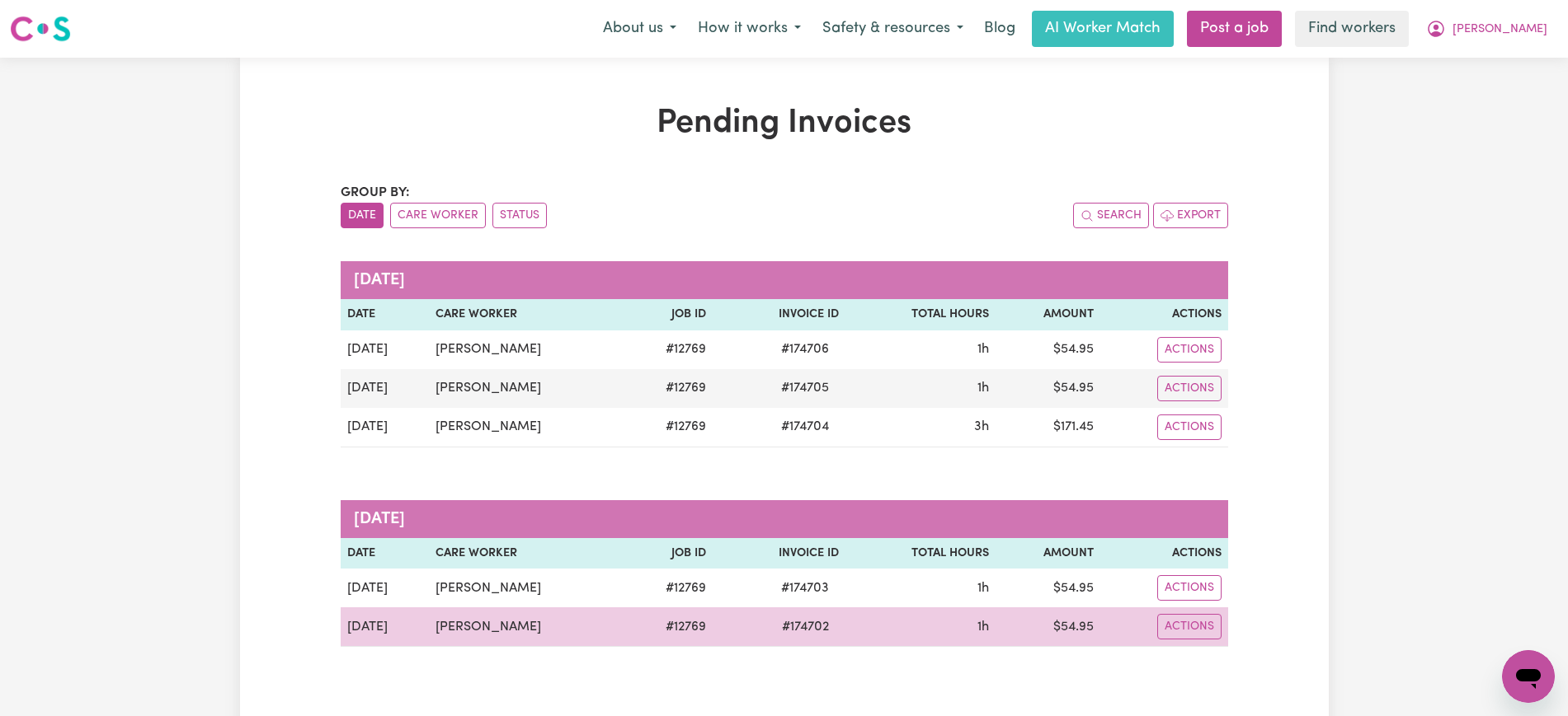
click at [805, 626] on span "# 174702" at bounding box center [805, 626] width 66 height 19
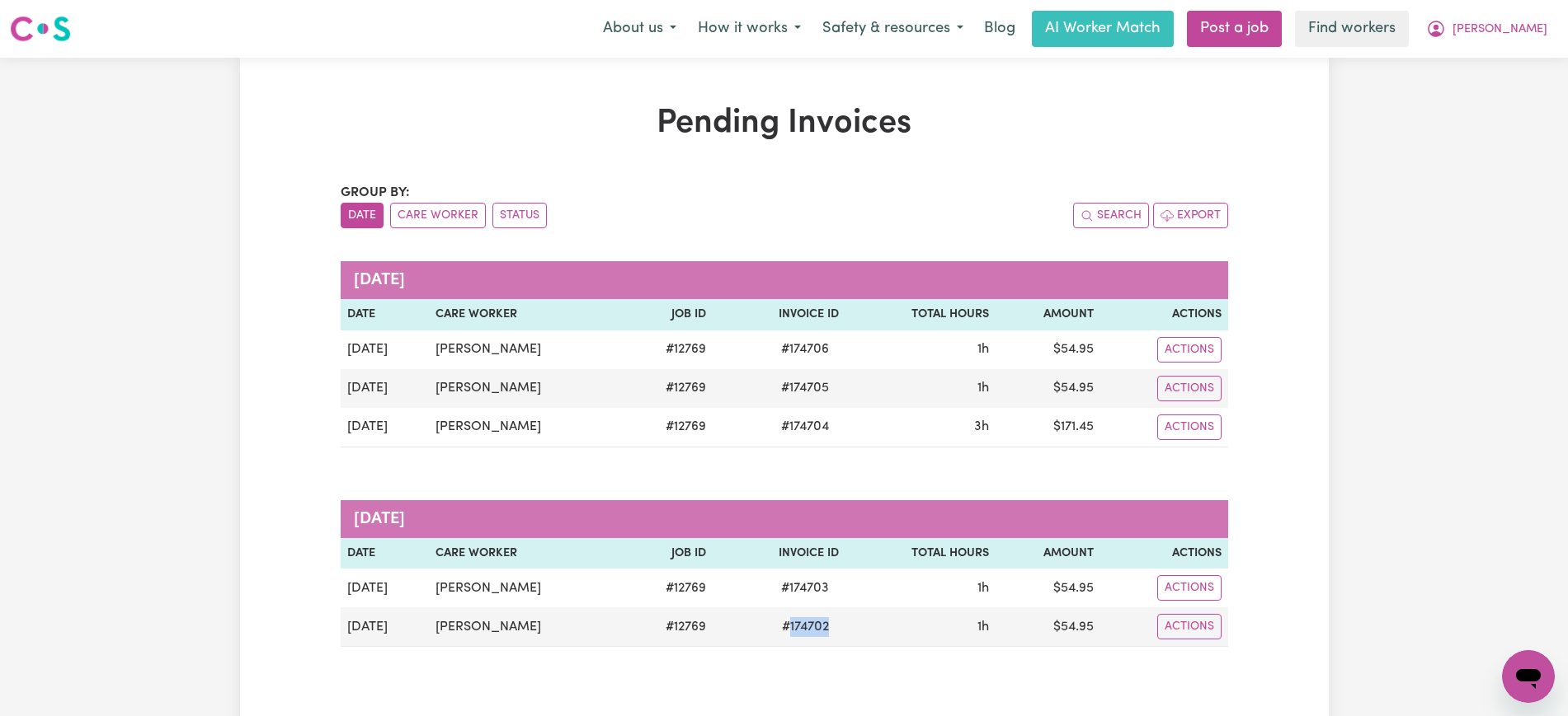
copy span "174702"
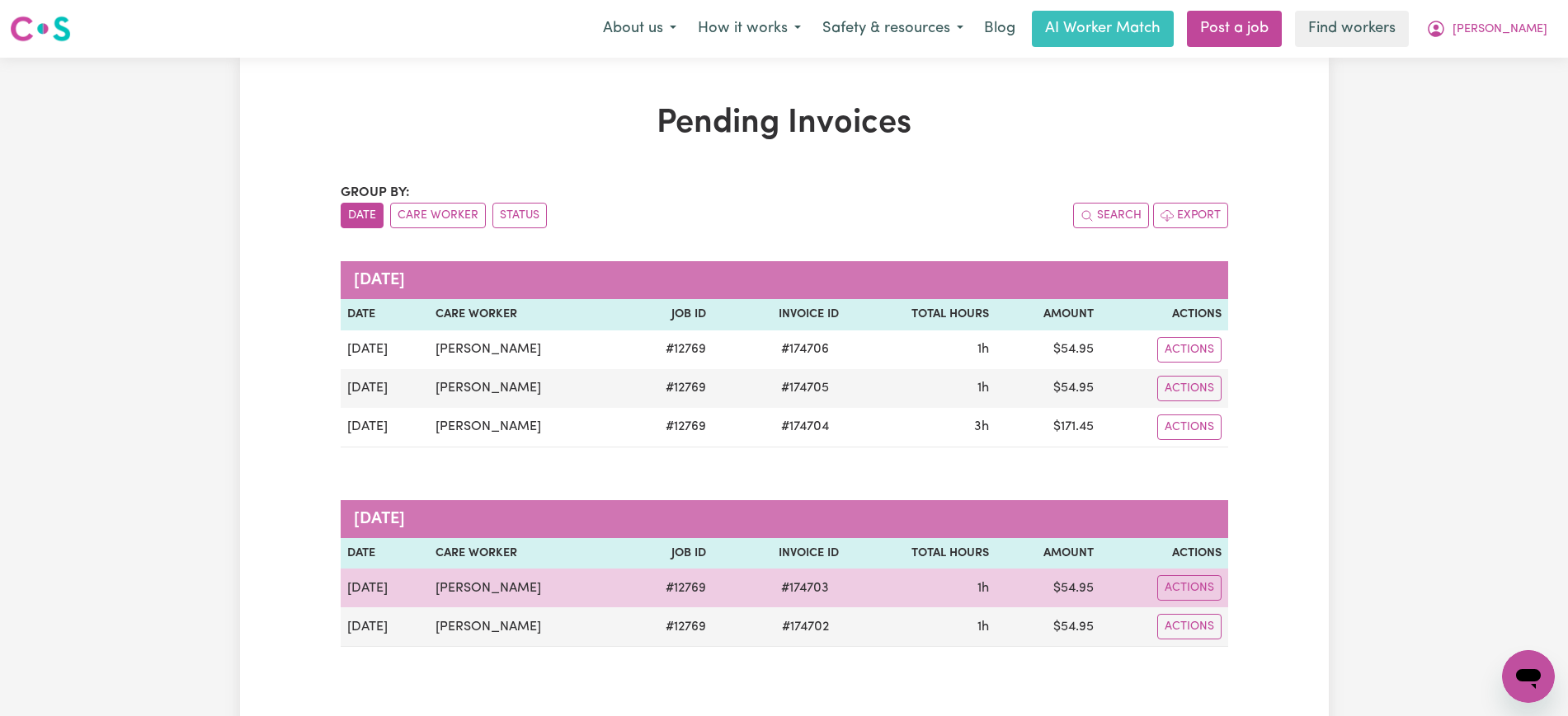
click at [801, 597] on span "# 174703" at bounding box center [804, 588] width 67 height 19
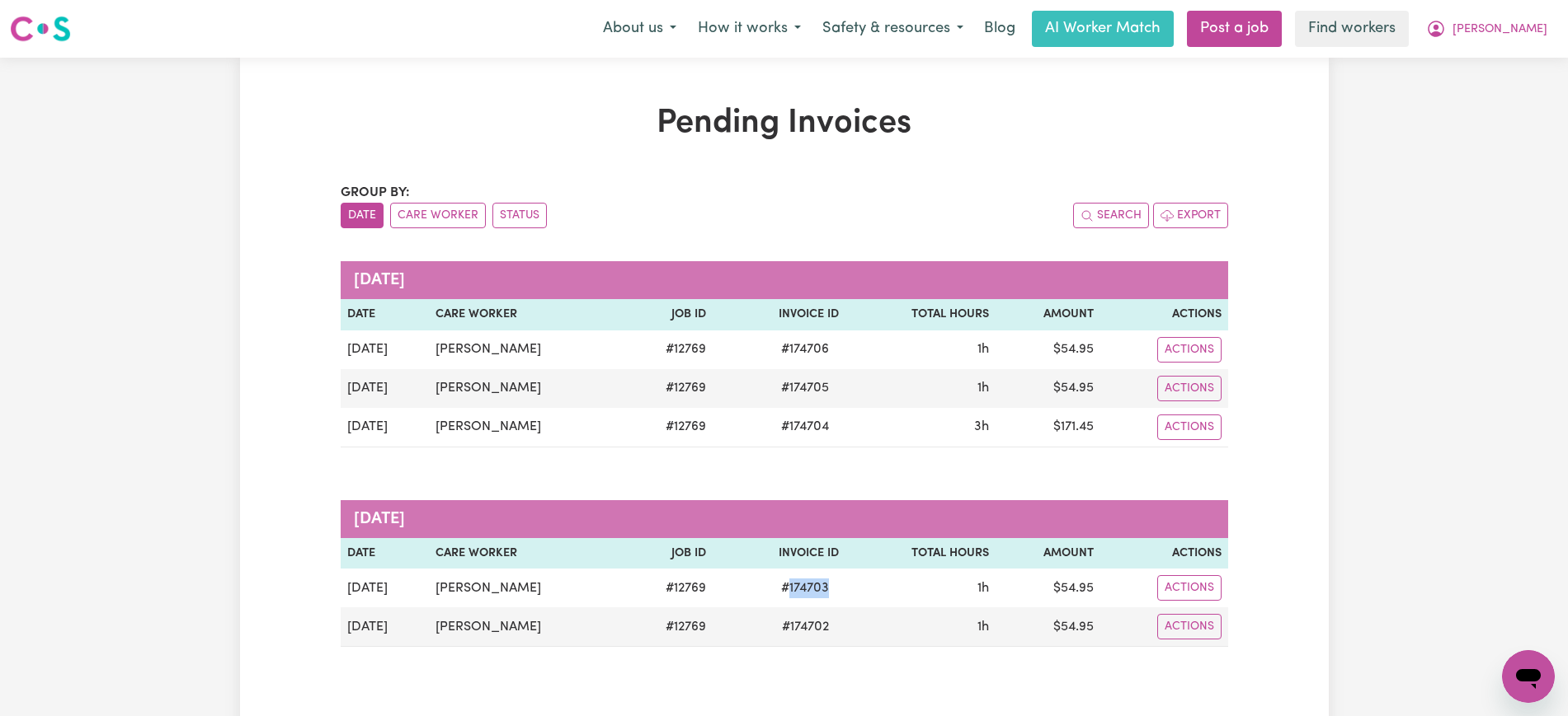
copy span "174703"
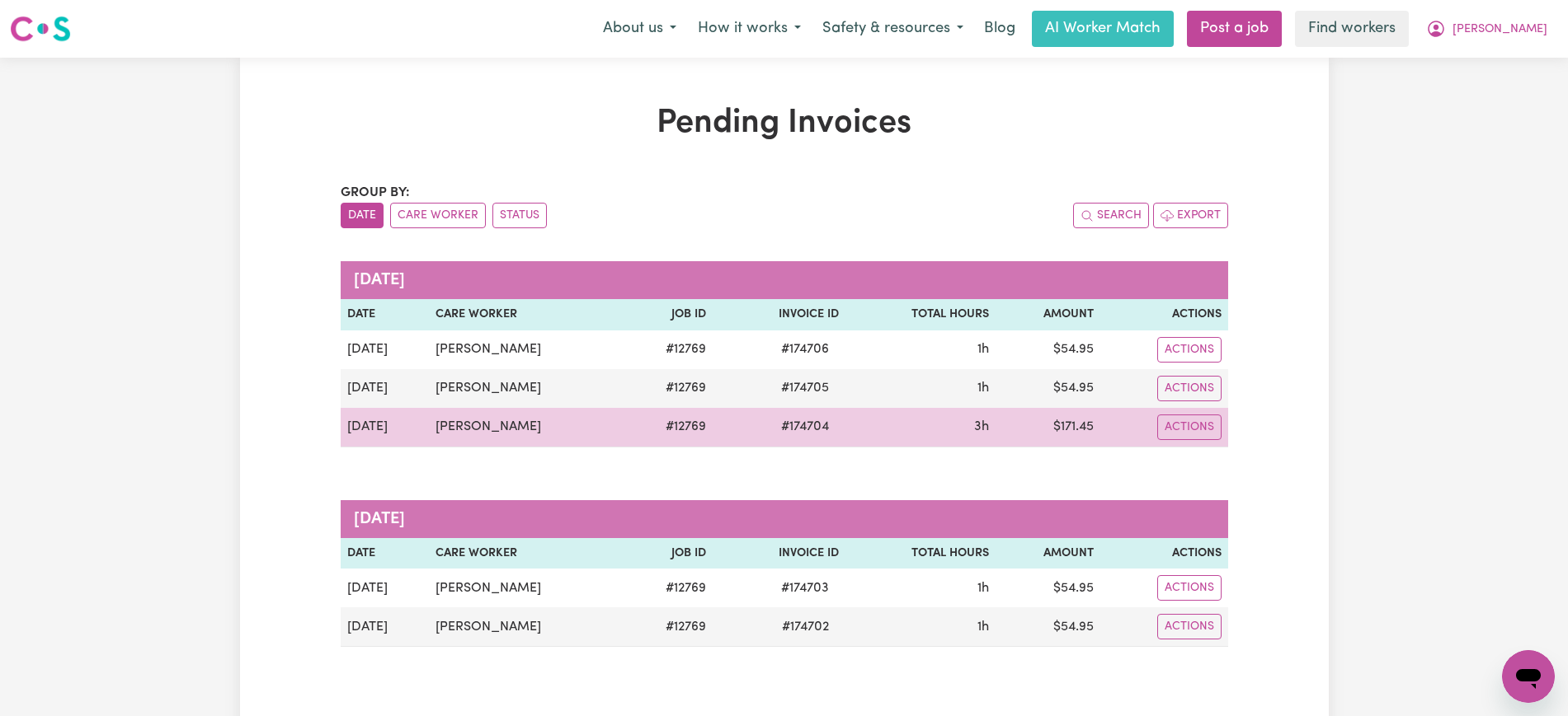
click at [801, 423] on span "# 174704" at bounding box center [804, 426] width 67 height 19
click at [789, 430] on span "# 174704" at bounding box center [804, 426] width 67 height 19
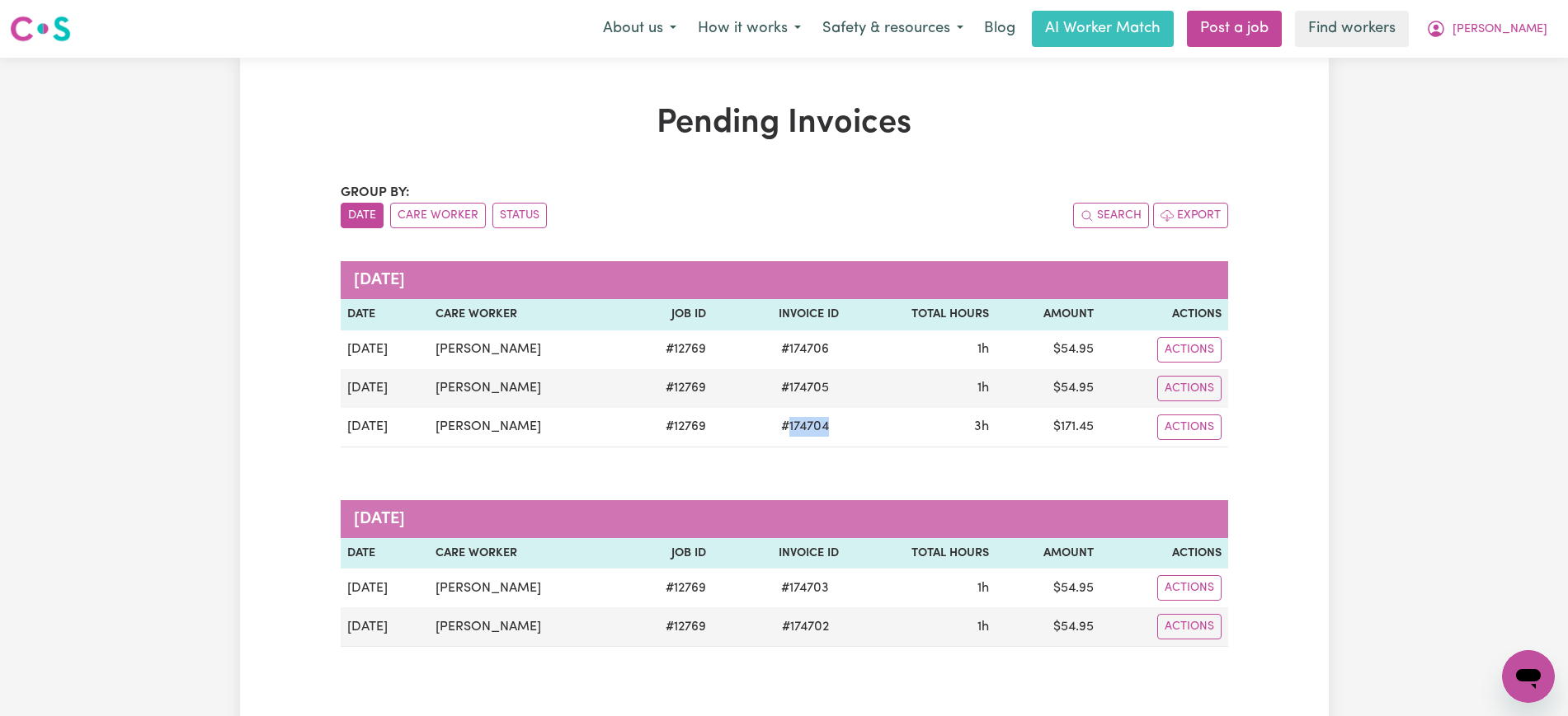
copy span "174704"
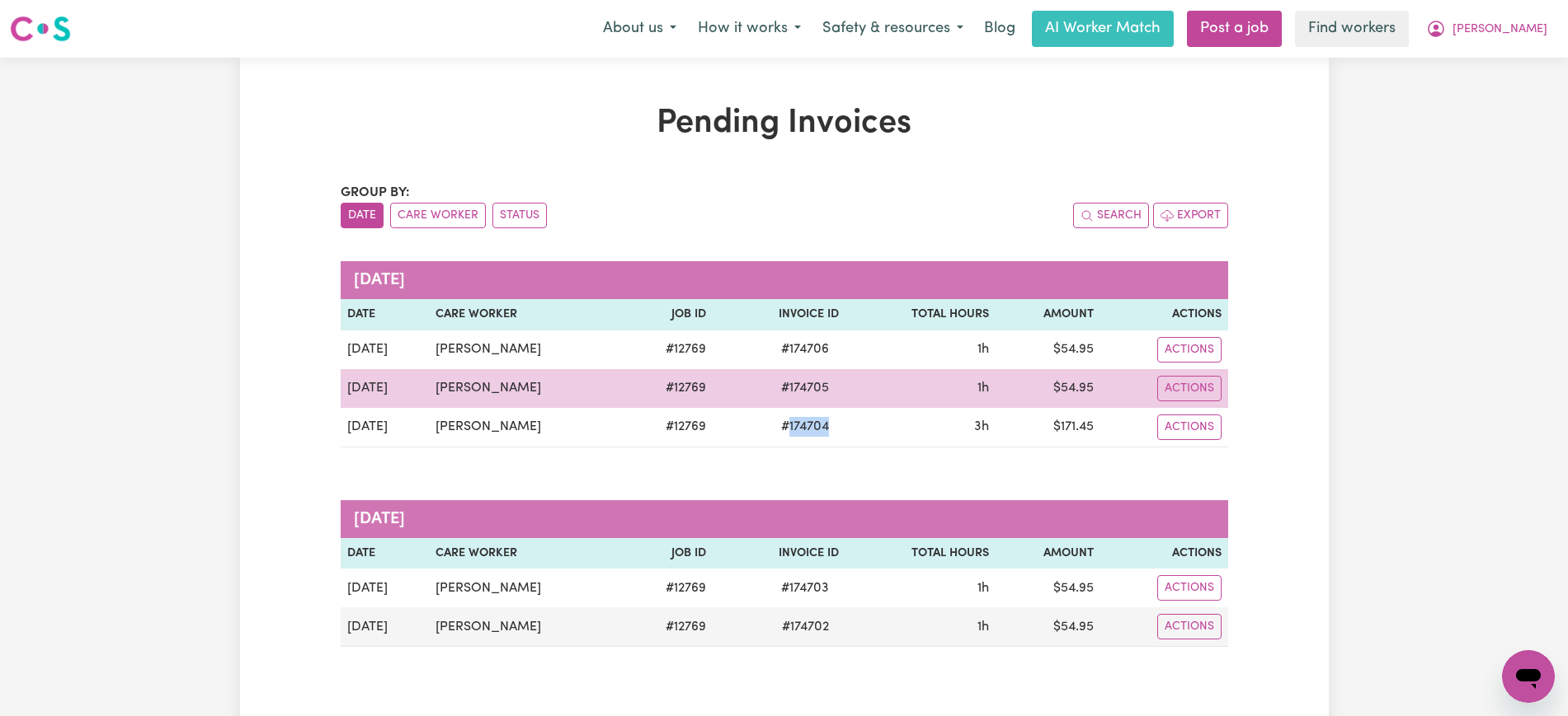
click at [797, 387] on span "# 174705" at bounding box center [804, 388] width 67 height 19
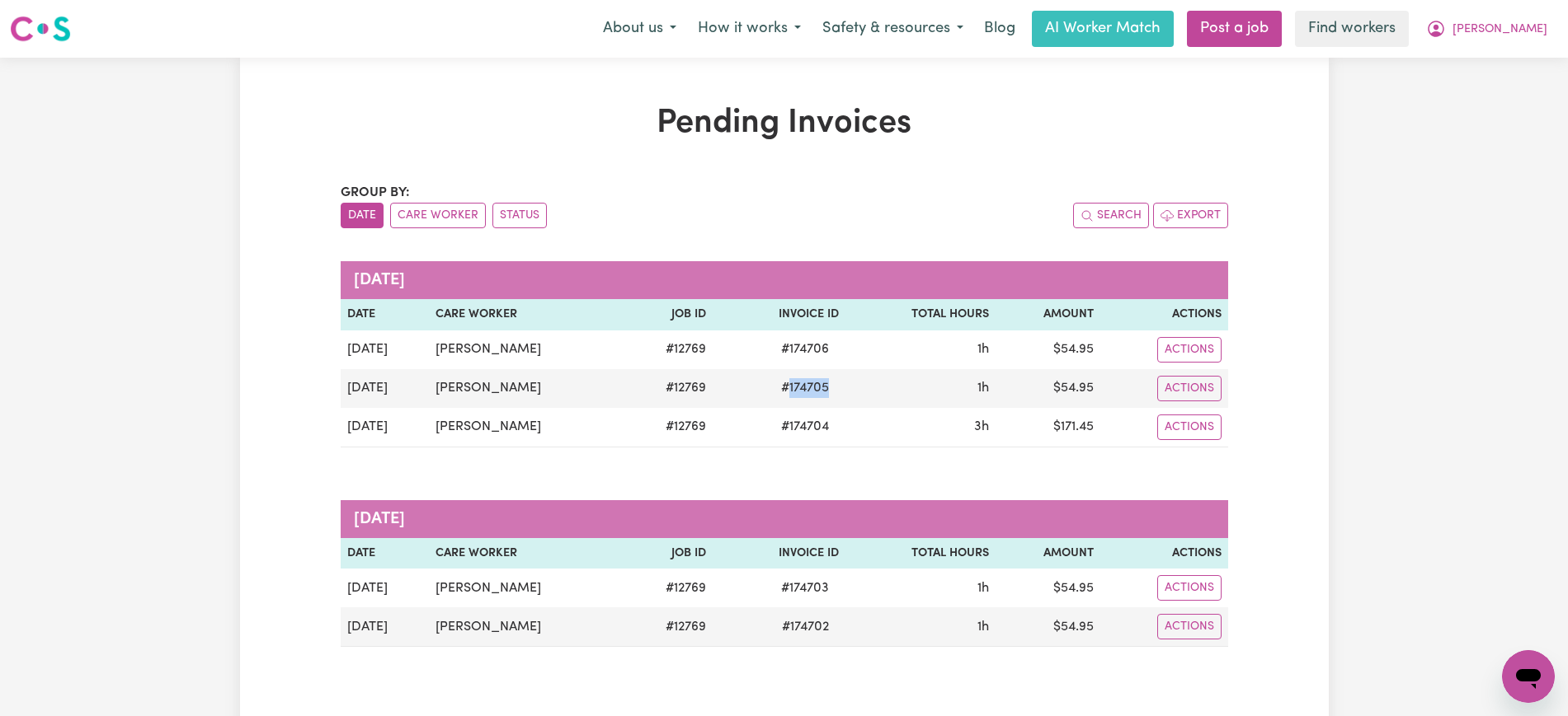
copy span "174705"
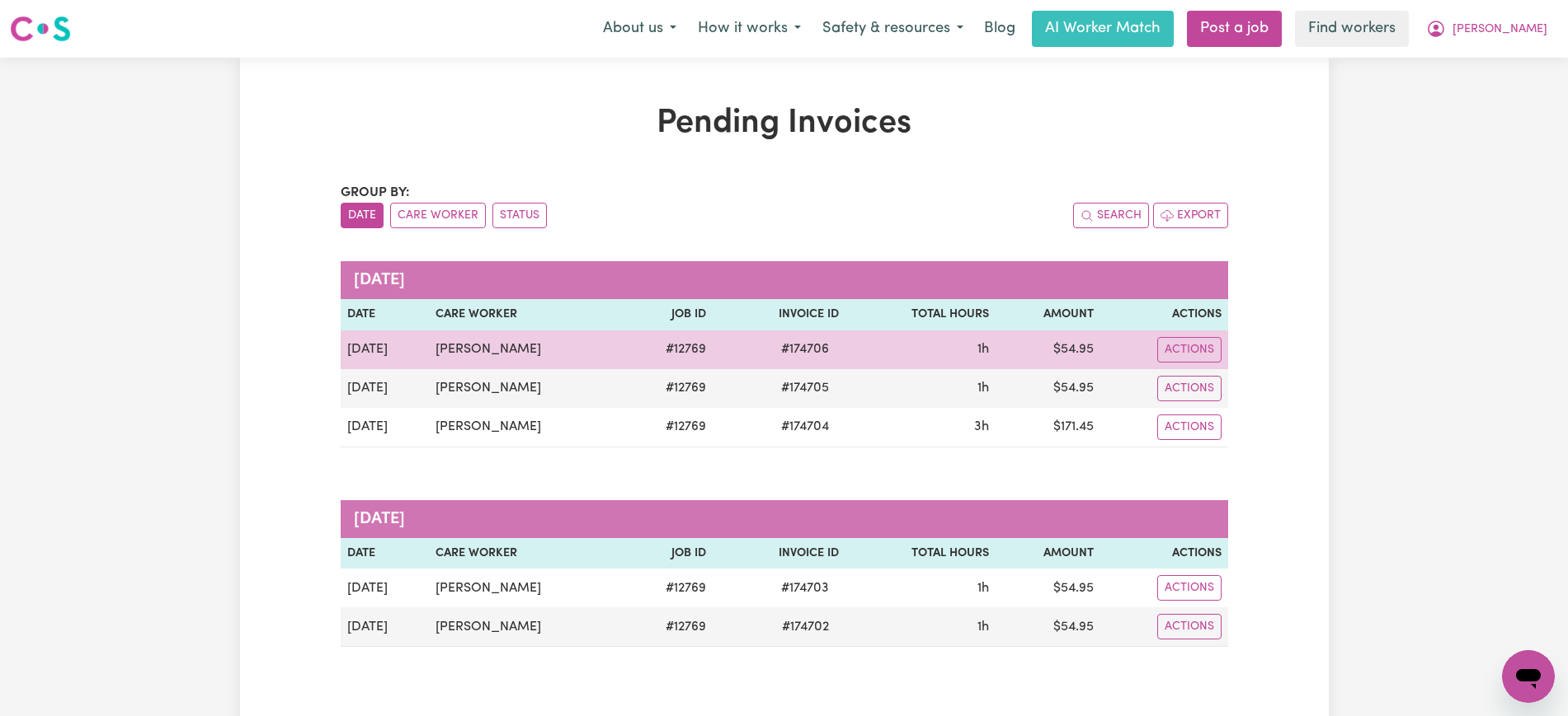
click at [796, 350] on span "# 174706" at bounding box center [804, 349] width 67 height 19
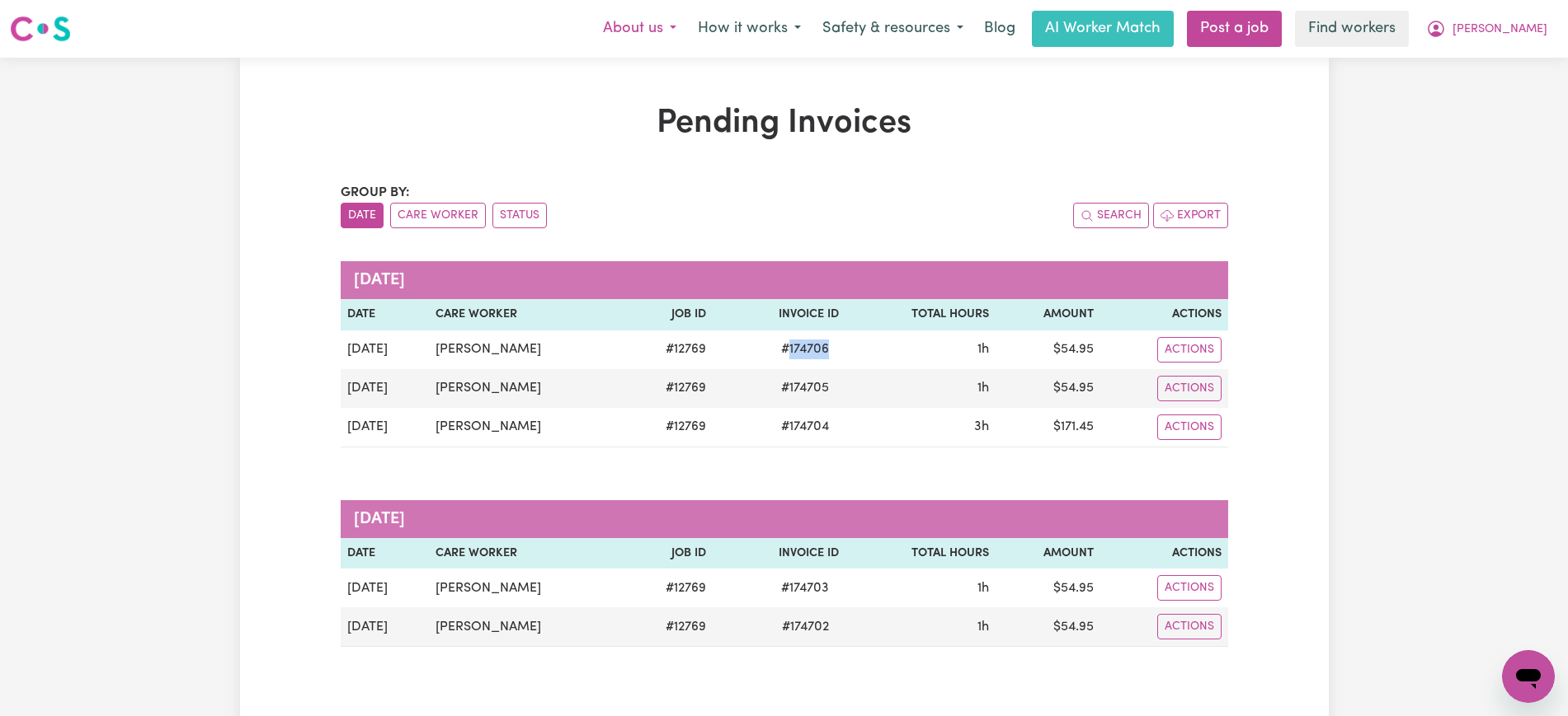
copy span "174706"
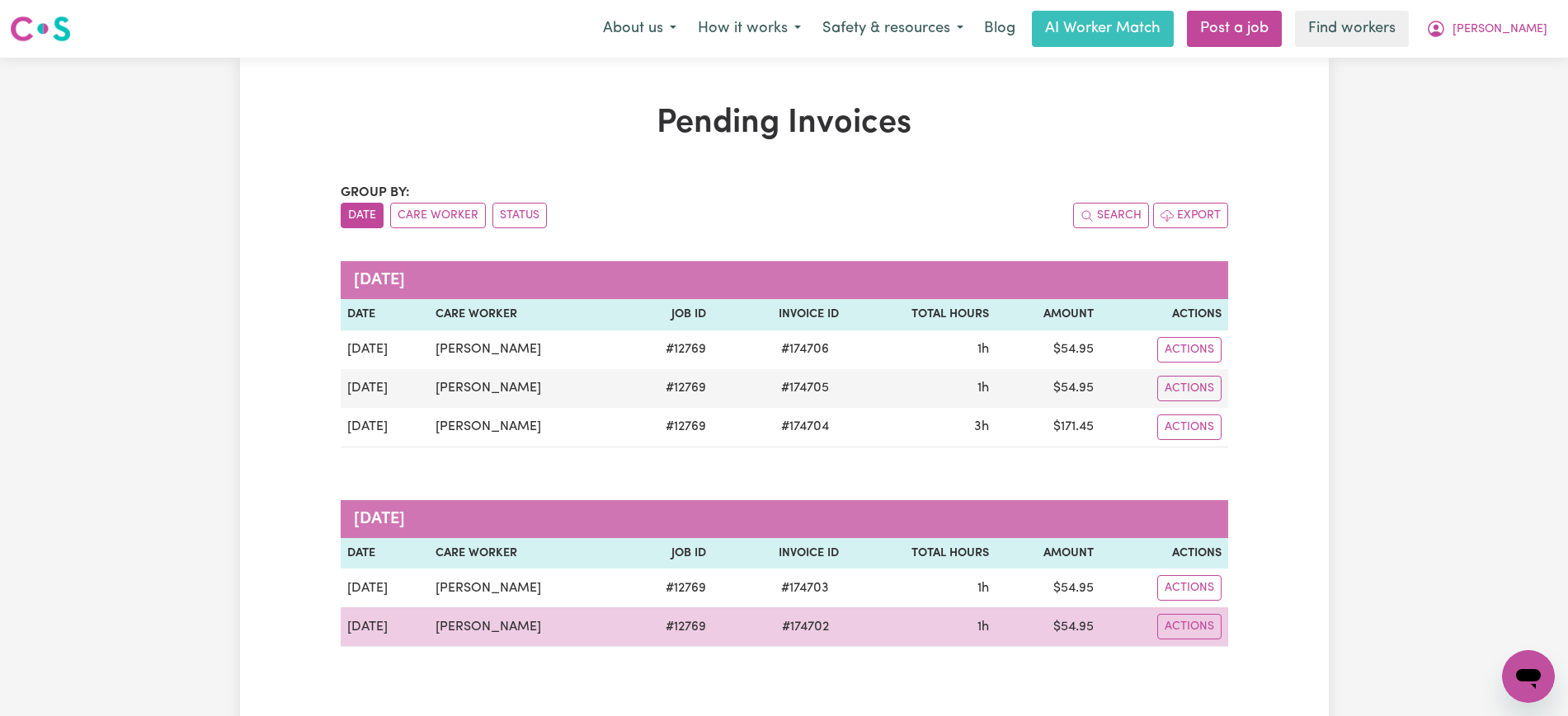
click at [1072, 633] on td "$ 54.95" at bounding box center [1047, 627] width 104 height 40
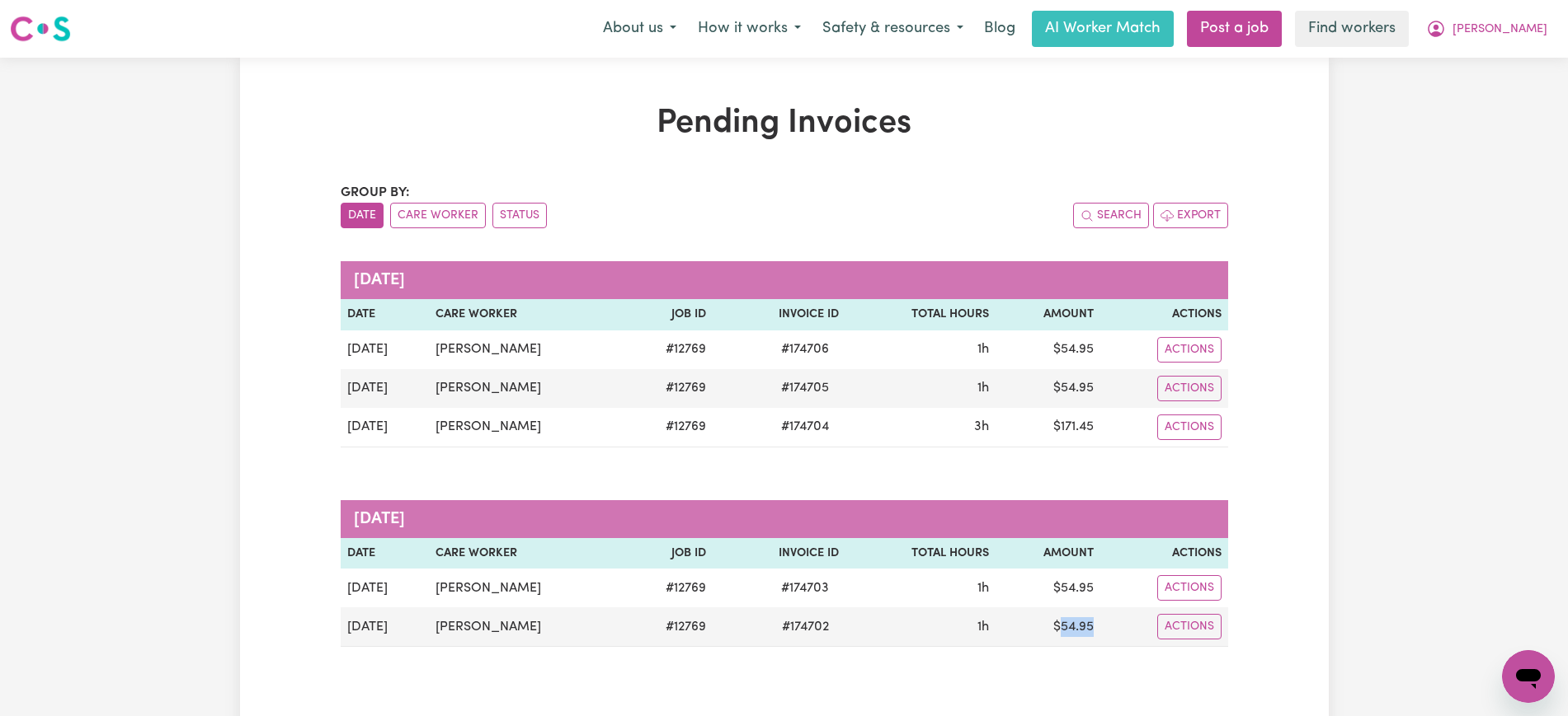
copy td "54.95"
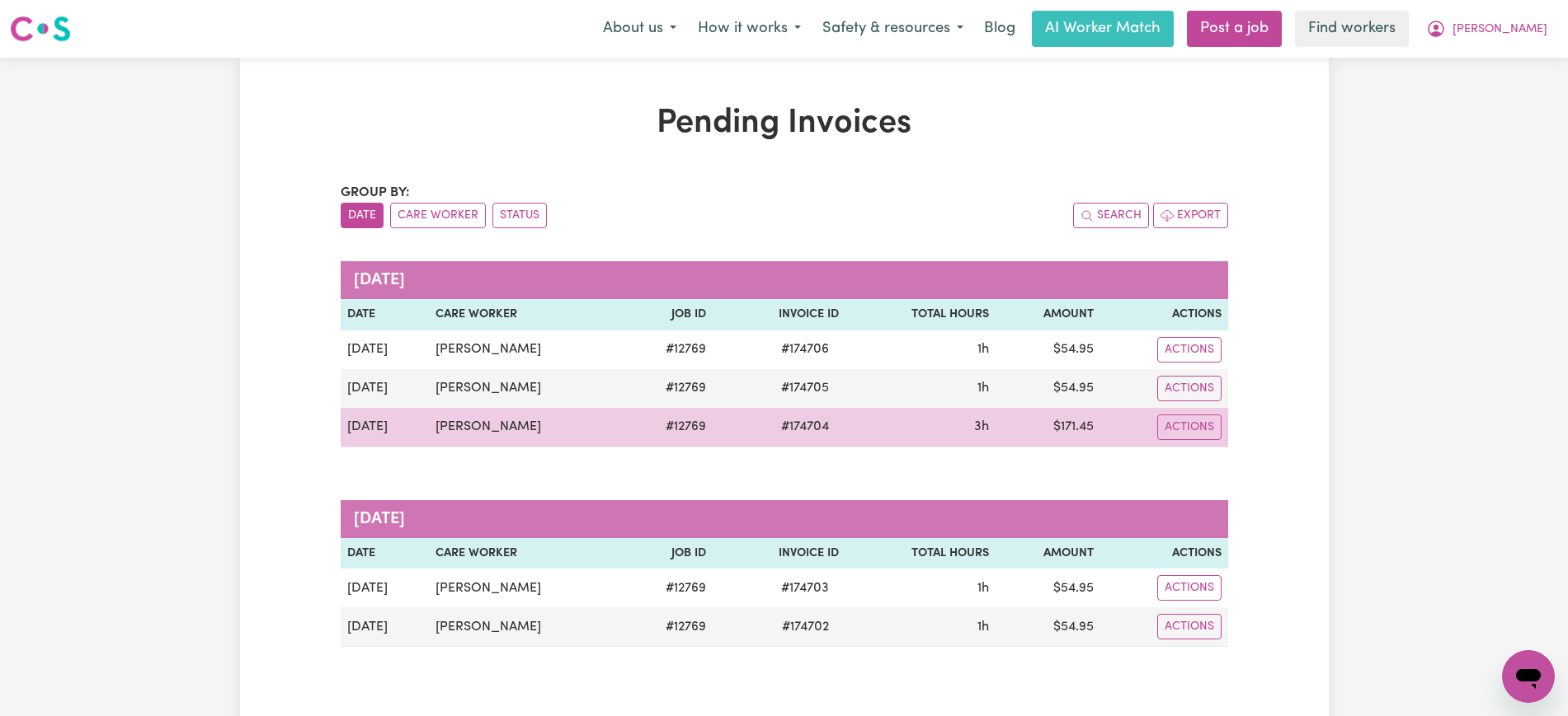
click at [1077, 424] on td "$ 171.45" at bounding box center [1047, 427] width 104 height 40
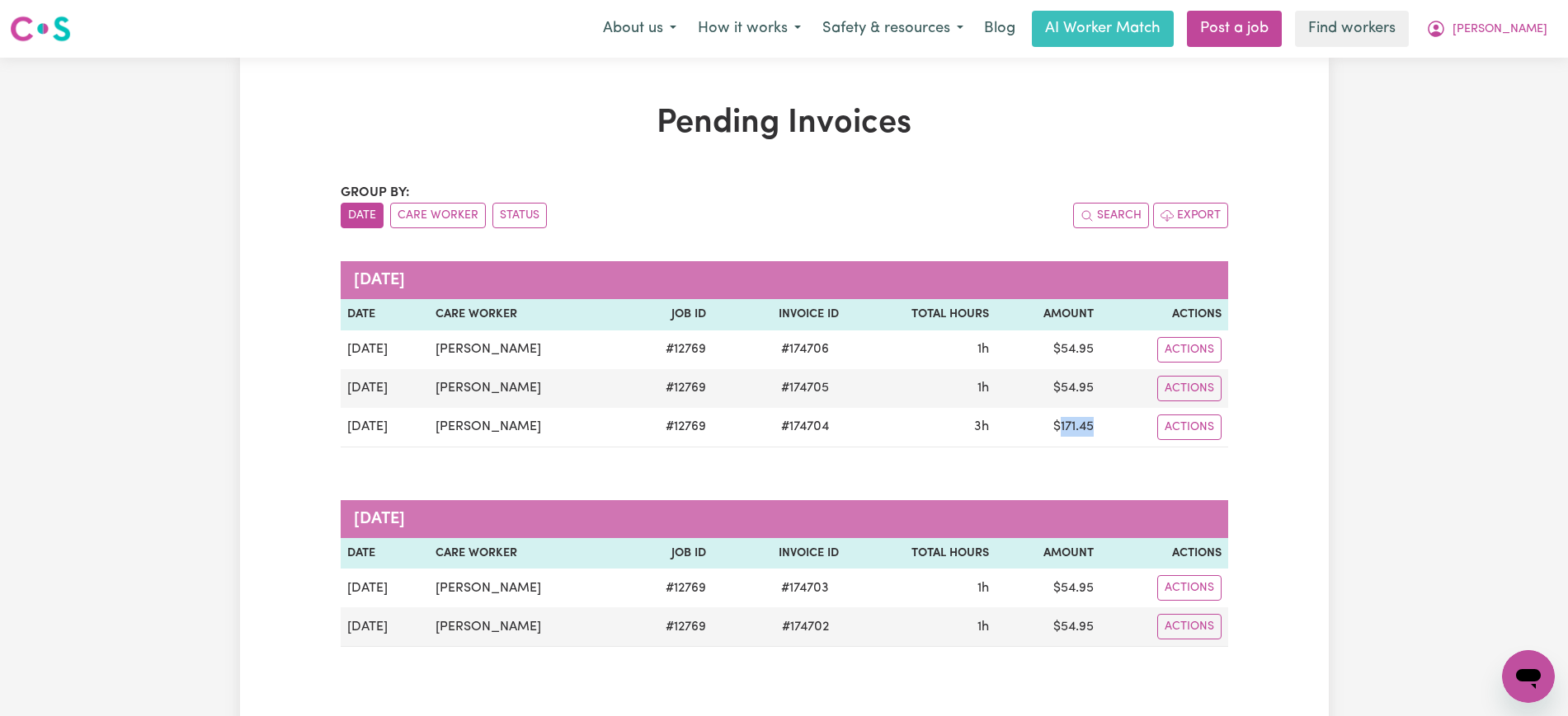
copy td "171.45"
click at [1521, 29] on span "[PERSON_NAME]" at bounding box center [1499, 30] width 95 height 18
click at [1506, 94] on link "Logout" at bounding box center [1491, 95] width 130 height 31
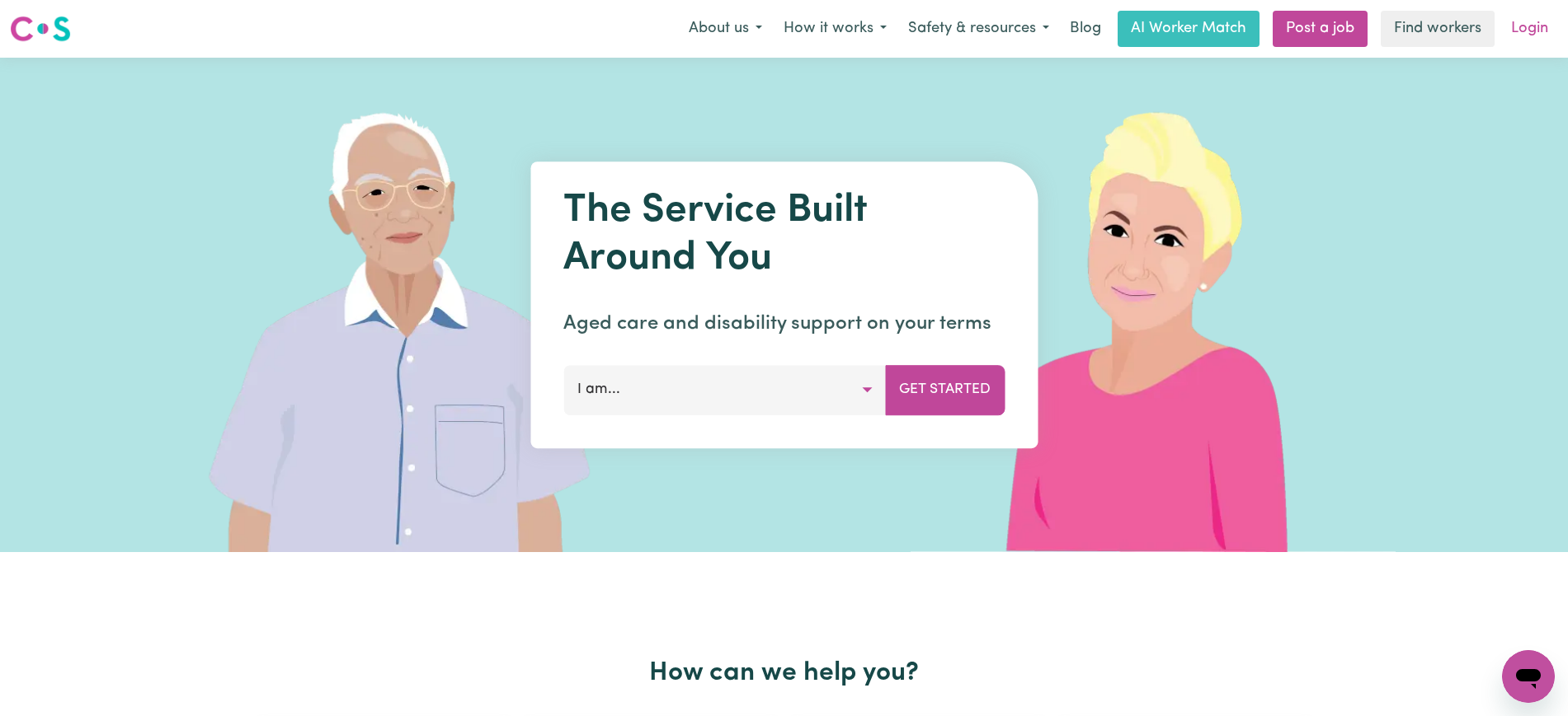
click at [1526, 35] on link "Login" at bounding box center [1529, 29] width 57 height 36
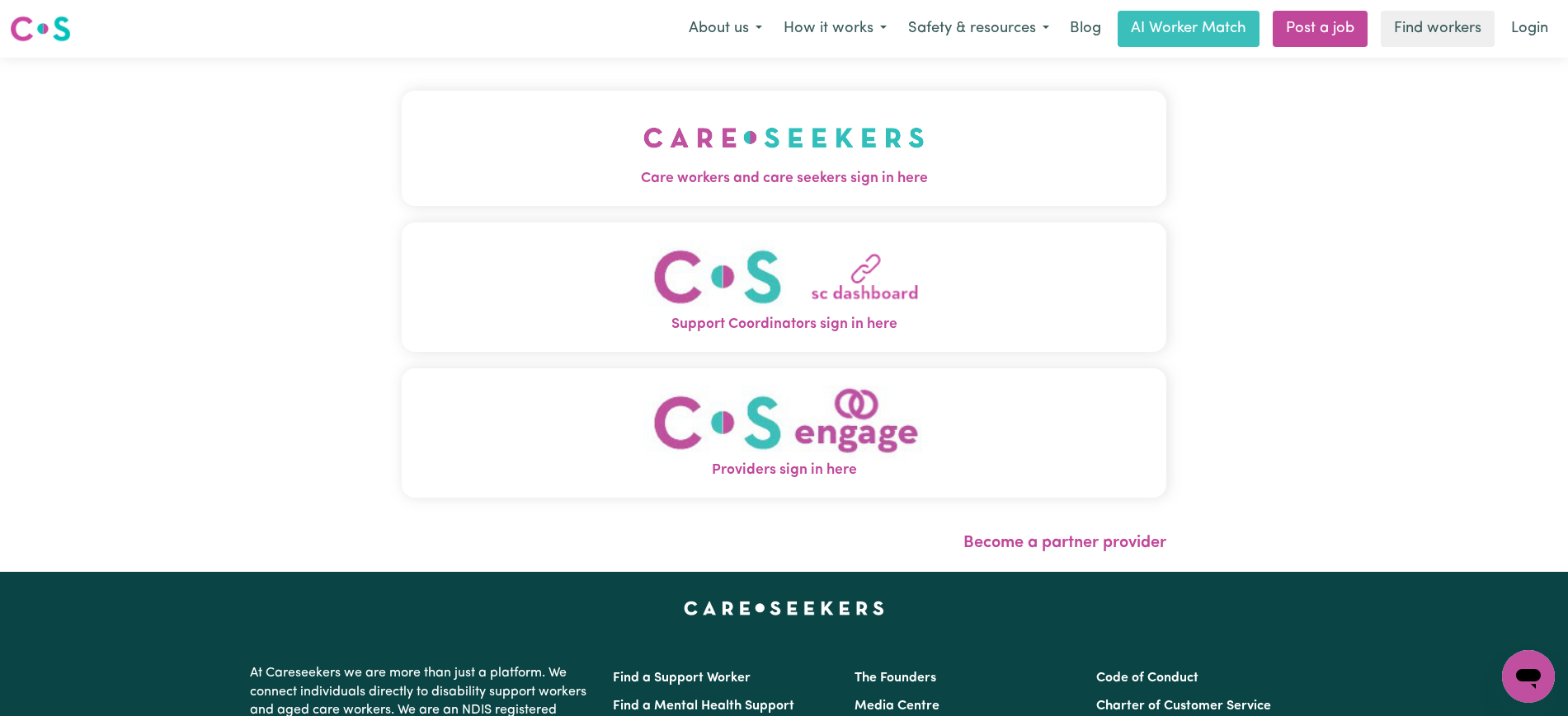
click at [577, 183] on span "Care workers and care seekers sign in here" at bounding box center [784, 178] width 764 height 21
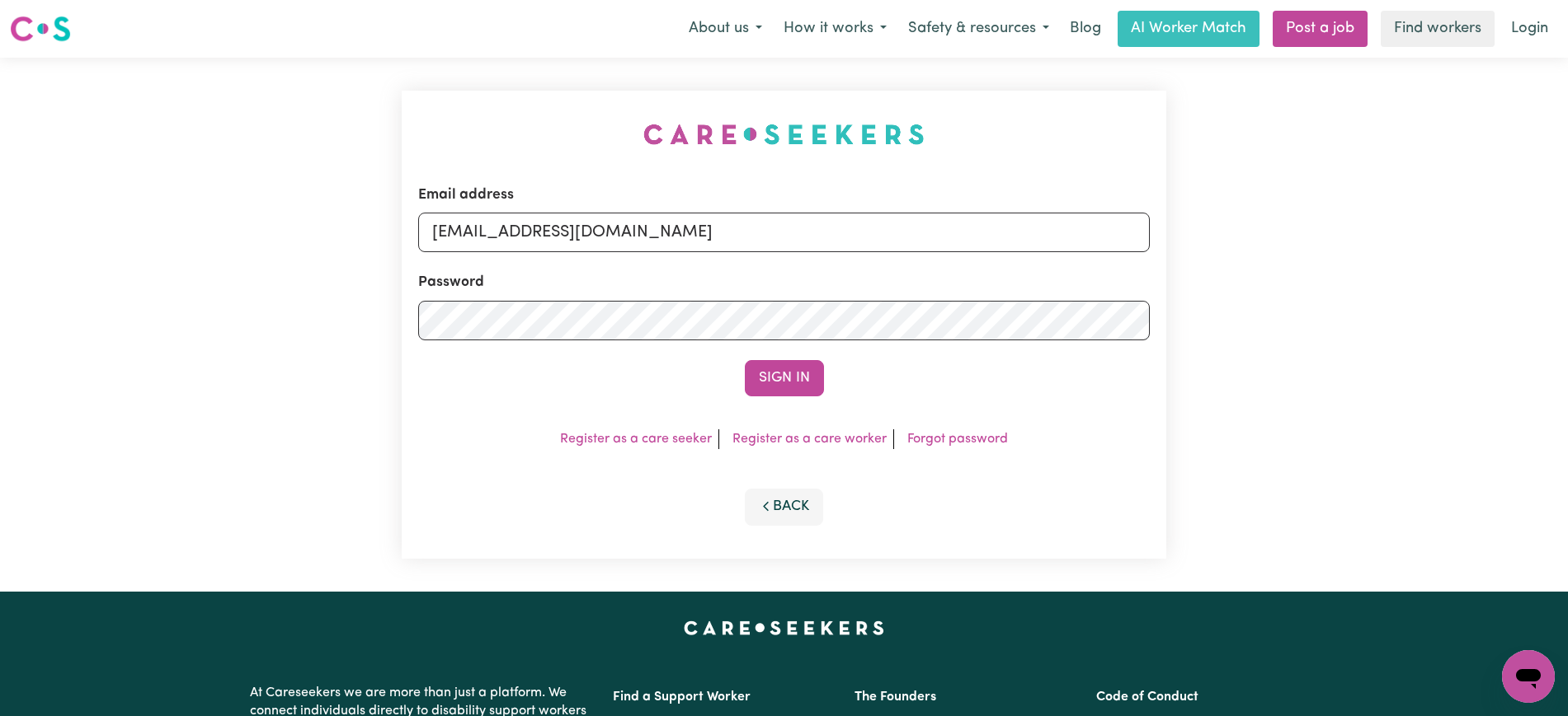
drag, startPoint x: 403, startPoint y: 98, endPoint x: 573, endPoint y: 195, distance: 195.7
click at [403, 97] on div "Email address [EMAIL_ADDRESS][DOMAIN_NAME] Password Sign In Register as a care …" at bounding box center [784, 325] width 784 height 534
drag, startPoint x: 517, startPoint y: 234, endPoint x: 1542, endPoint y: 240, distance: 1025.0
click at [1567, 236] on html "Menu About us How it works Safety & resources Blog AI Worker Match Post a job F…" at bounding box center [784, 624] width 1568 height 1248
type input "[EMAIL_ADDRESS][DOMAIN_NAME]"
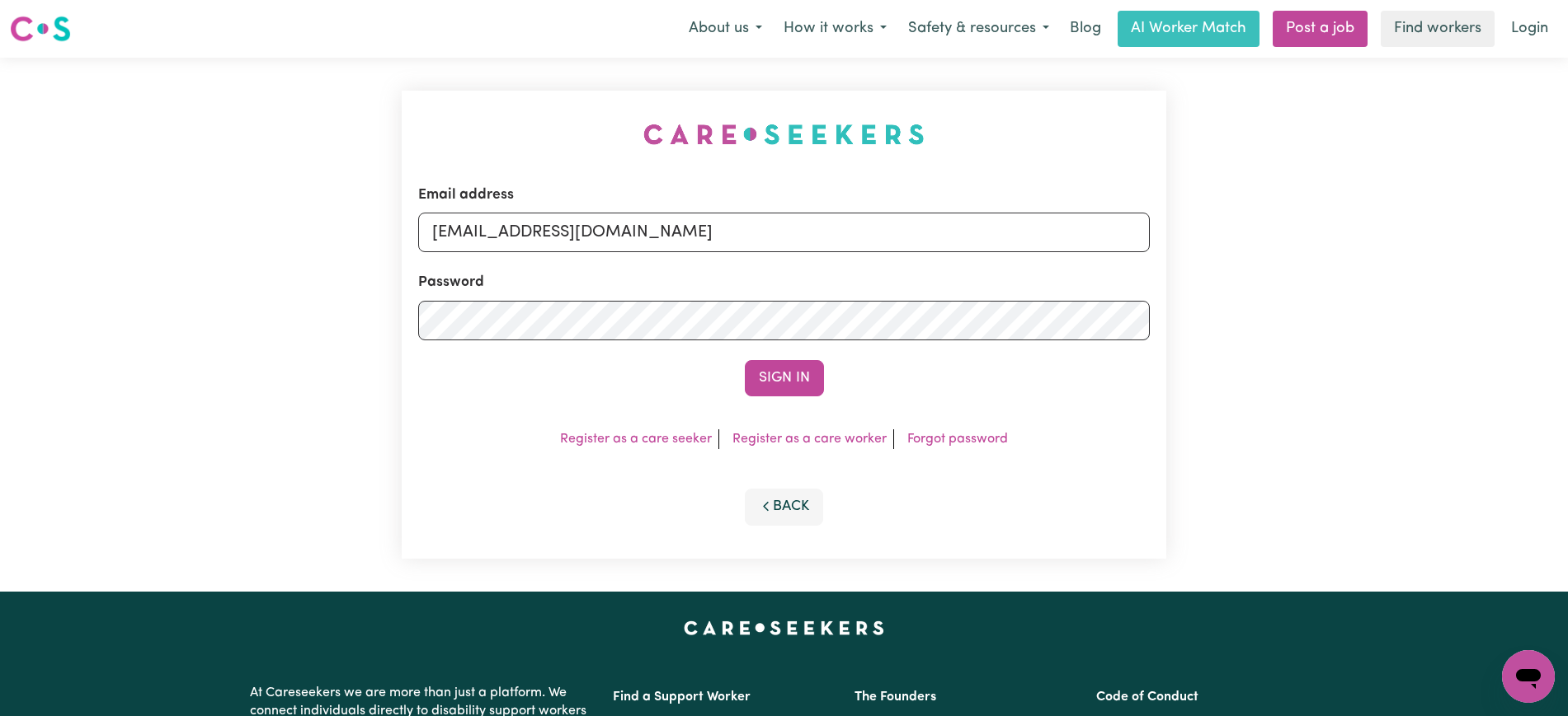
click at [745, 360] on button "Sign In" at bounding box center [784, 377] width 79 height 36
